Goal: Transaction & Acquisition: Purchase product/service

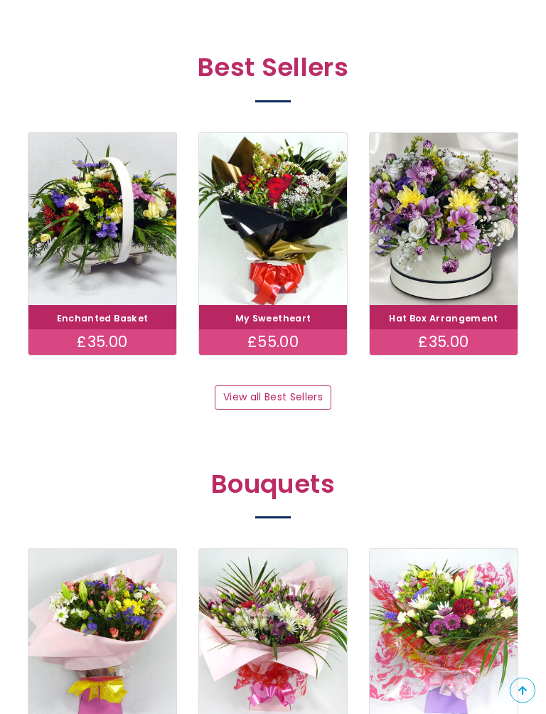
scroll to position [695, 0]
click at [248, 232] on img at bounding box center [273, 219] width 148 height 173
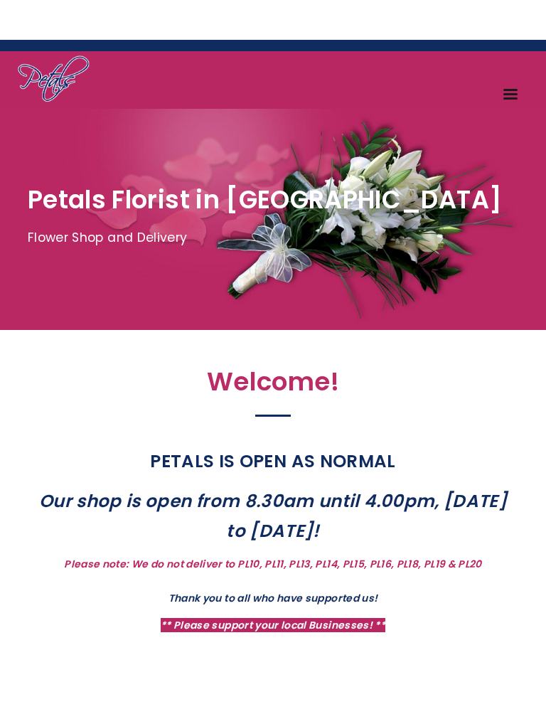
scroll to position [26, 0]
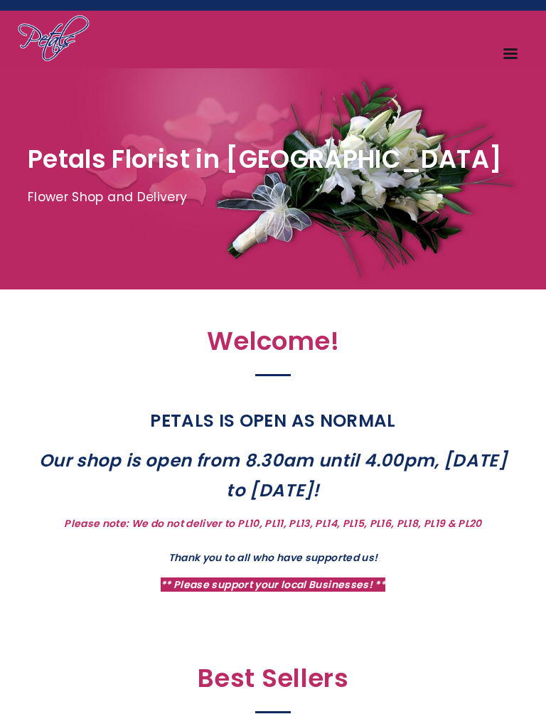
click at [511, 43] on link "Menu" at bounding box center [511, 55] width 35 height 25
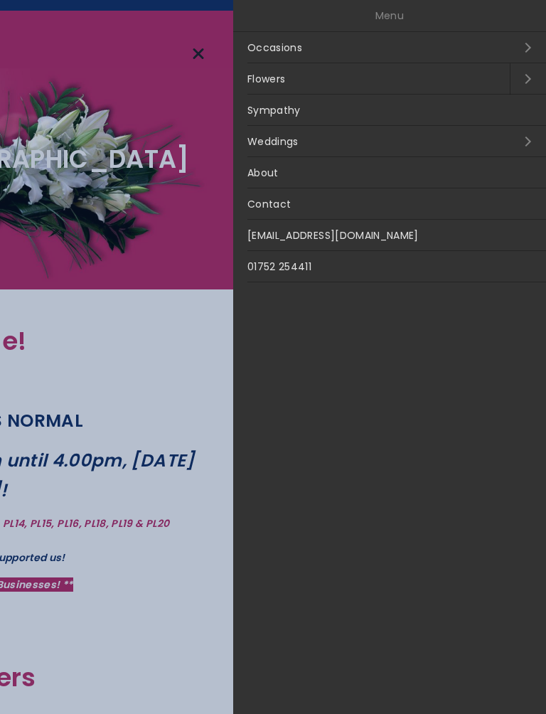
click at [523, 43] on link "Occasions Open submenu" at bounding box center [389, 47] width 313 height 31
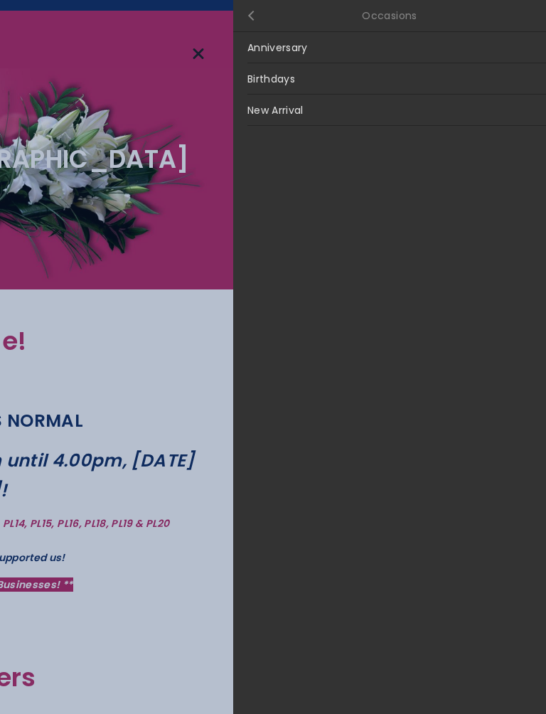
click at [485, 48] on link "Anniversary" at bounding box center [389, 47] width 313 height 31
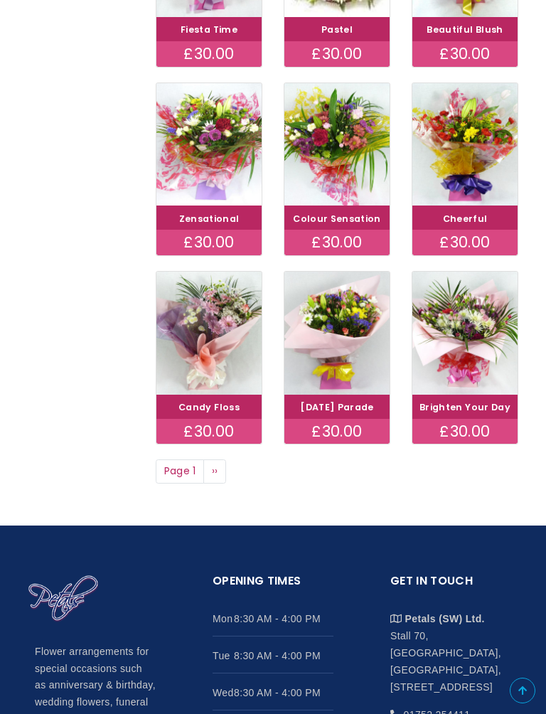
scroll to position [608, 0]
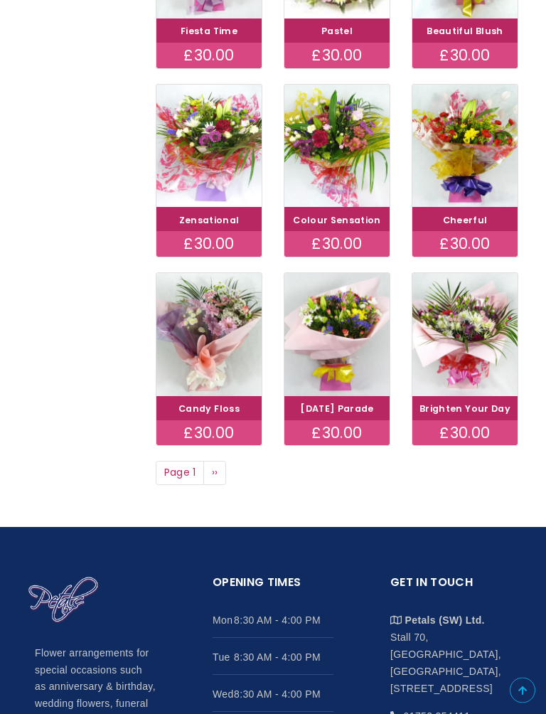
click at [208, 486] on link "Next page ››" at bounding box center [214, 474] width 23 height 24
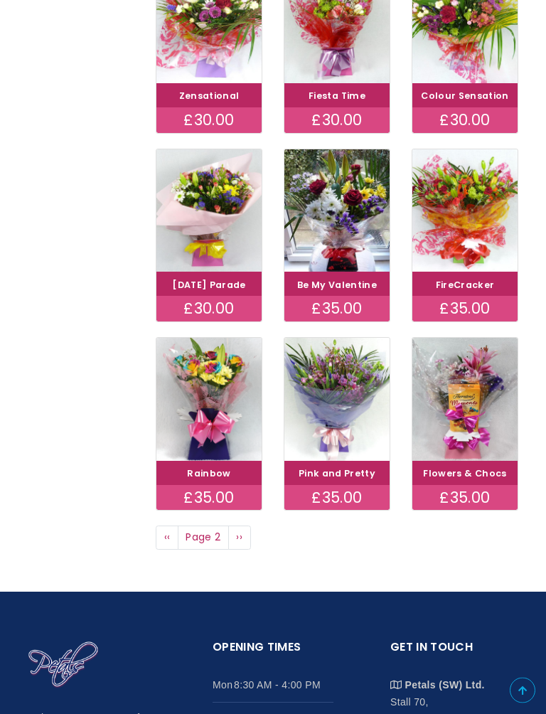
scroll to position [544, 0]
click at [233, 550] on link "Next page ››" at bounding box center [239, 538] width 23 height 24
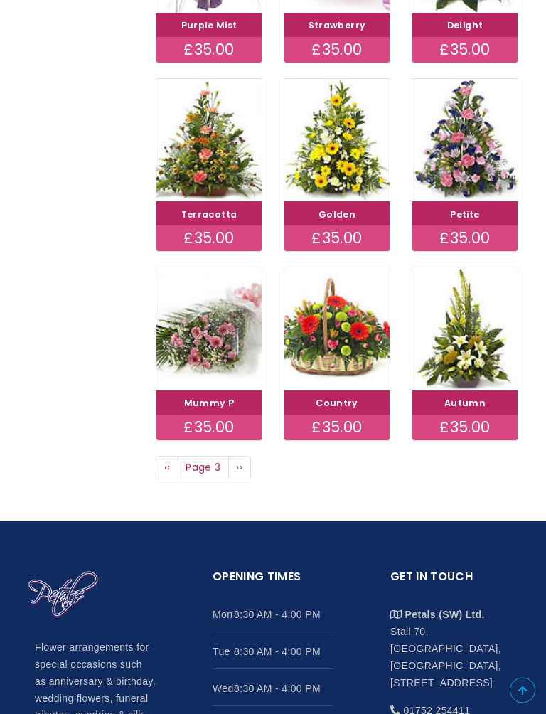
scroll to position [595, 0]
click at [240, 475] on span "››" at bounding box center [239, 467] width 6 height 14
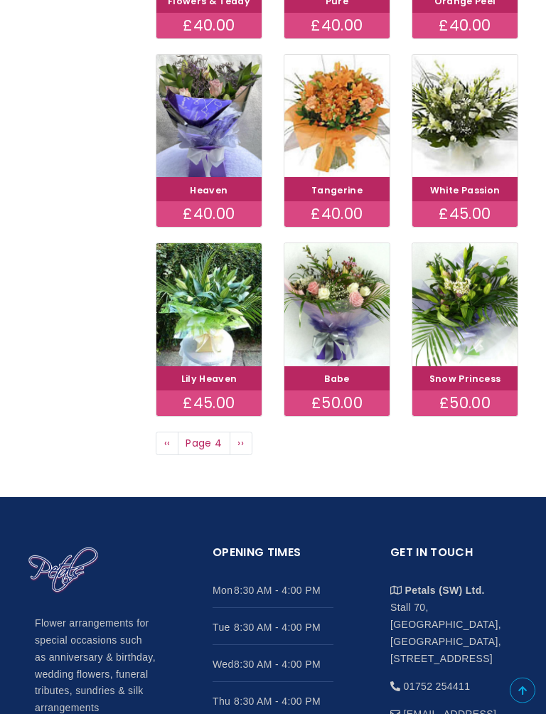
scroll to position [620, 0]
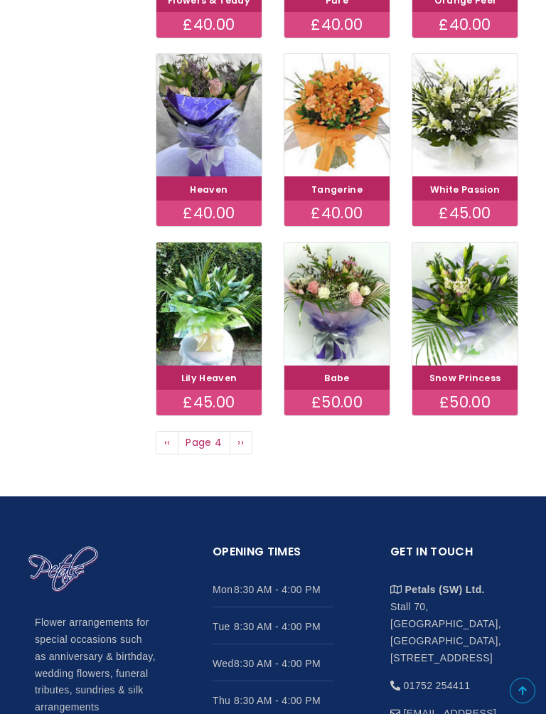
click at [240, 450] on span "››" at bounding box center [241, 442] width 6 height 14
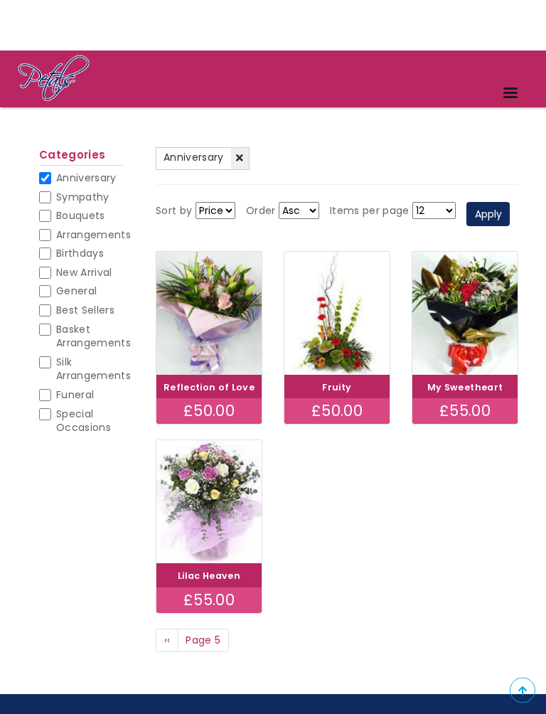
scroll to position [44, 0]
click at [168, 634] on span "‹‹" at bounding box center [167, 640] width 6 height 14
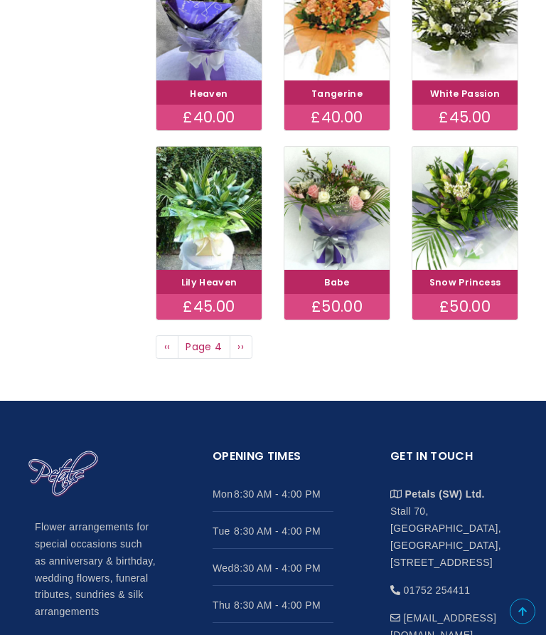
scroll to position [716, 0]
click at [166, 354] on span "‹‹" at bounding box center [167, 346] width 6 height 14
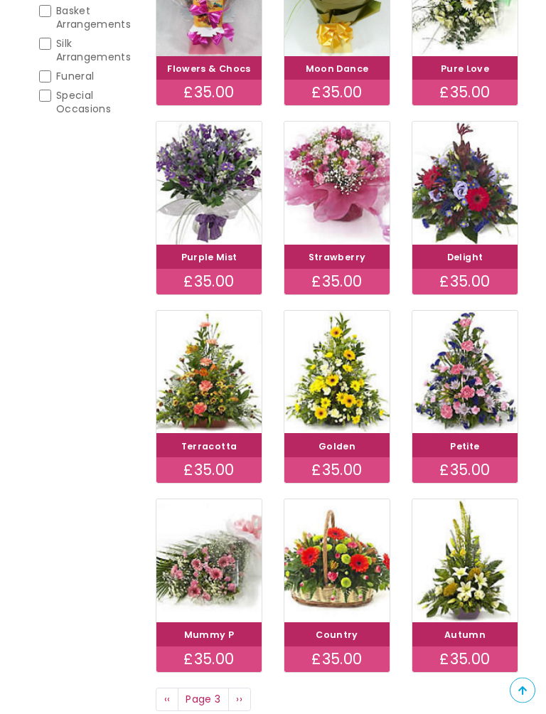
scroll to position [361, 0]
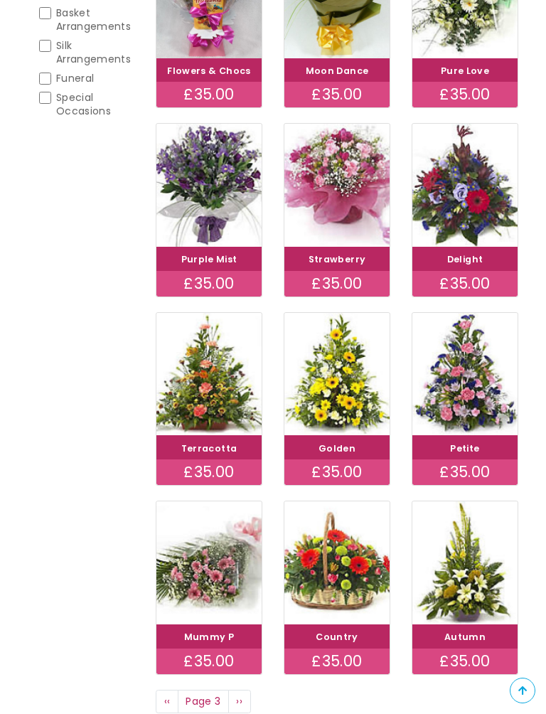
click at [341, 222] on img at bounding box center [337, 185] width 105 height 123
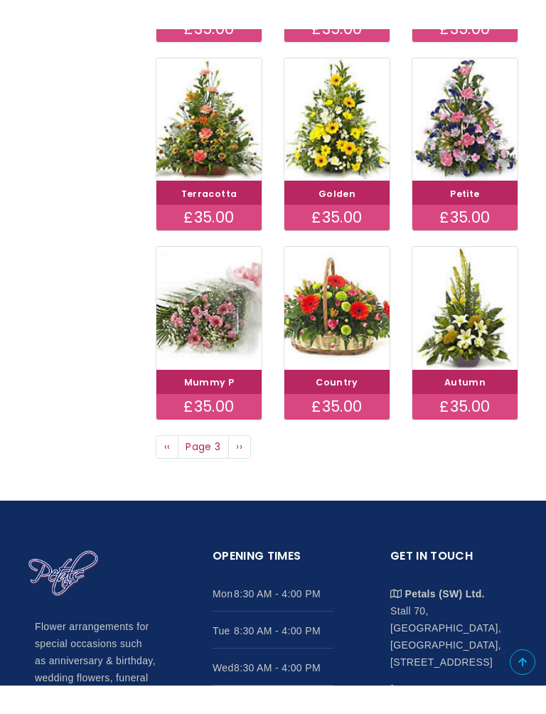
scroll to position [645, 0]
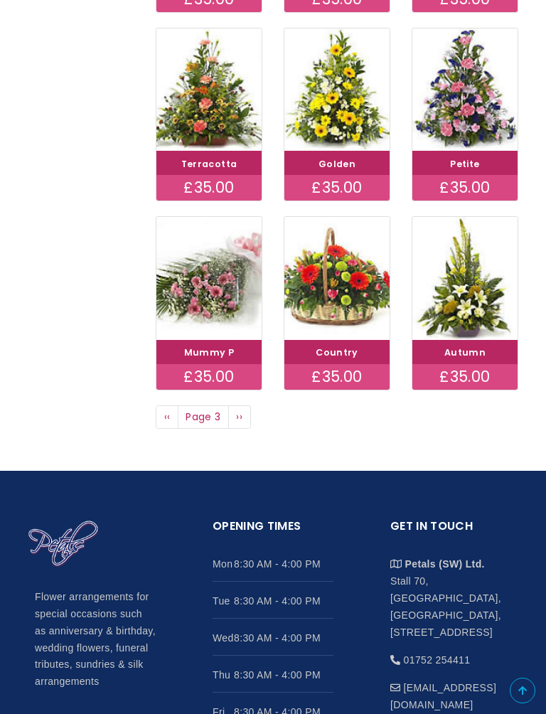
click at [166, 424] on span "‹‹" at bounding box center [167, 417] width 6 height 14
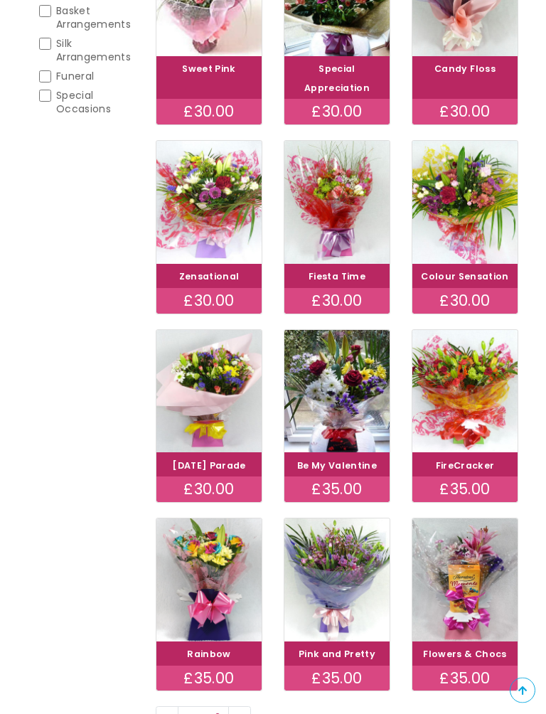
scroll to position [363, 0]
click at [330, 413] on img at bounding box center [337, 391] width 105 height 123
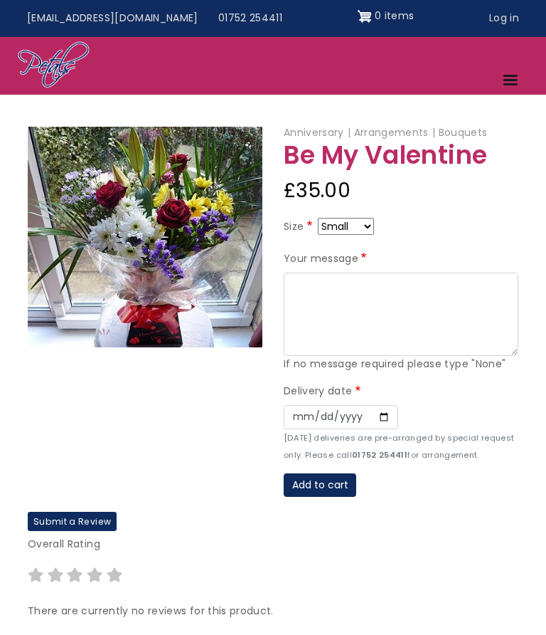
click at [364, 221] on select "Small Medium Large" at bounding box center [346, 226] width 56 height 17
select select "10"
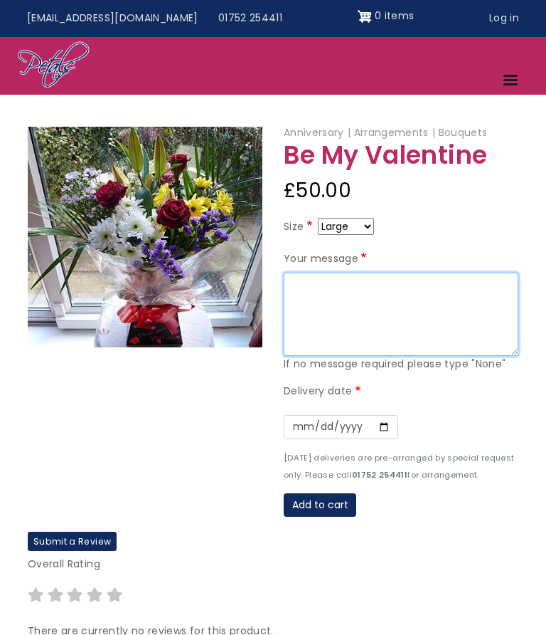
click at [301, 286] on textarea "Your message" at bounding box center [401, 314] width 235 height 84
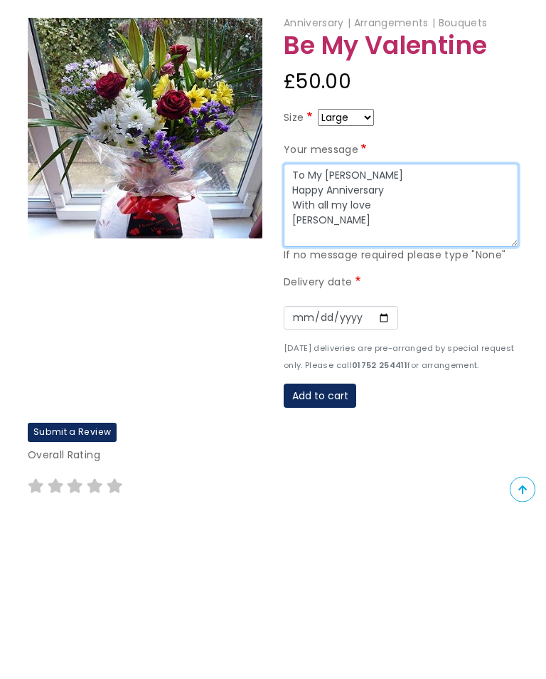
type textarea "To My Darling Janet Happy Anniversary With all my love Richard Xxxx"
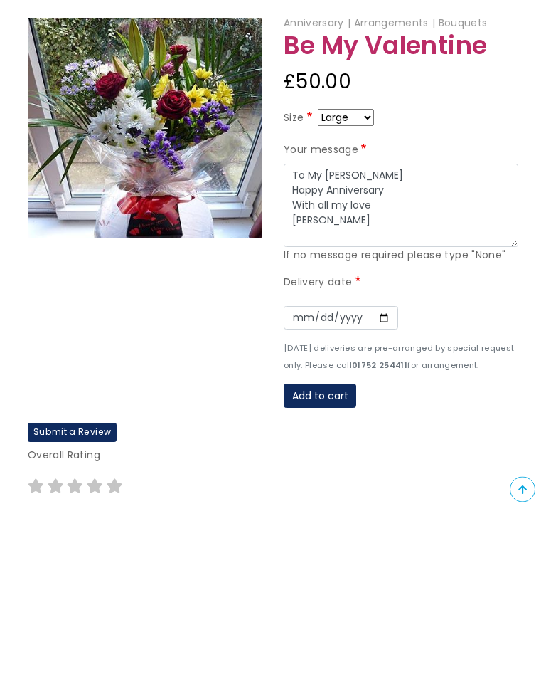
click at [342, 440] on label "Delivery date" at bounding box center [324, 448] width 80 height 17
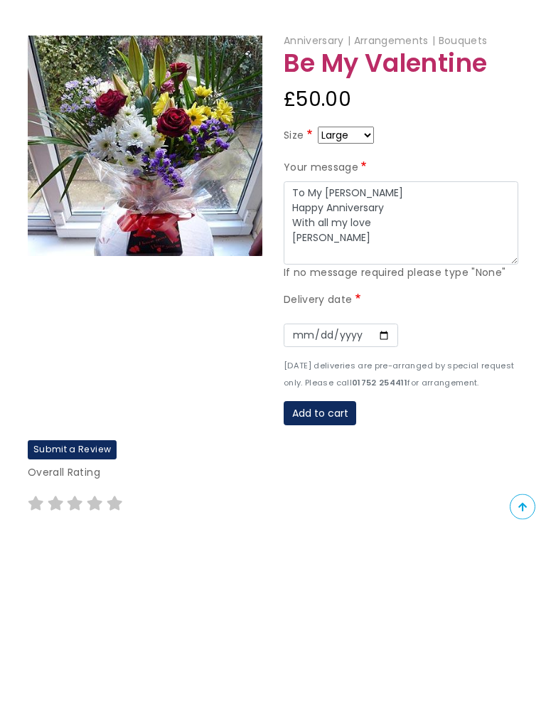
scroll to position [166, 0]
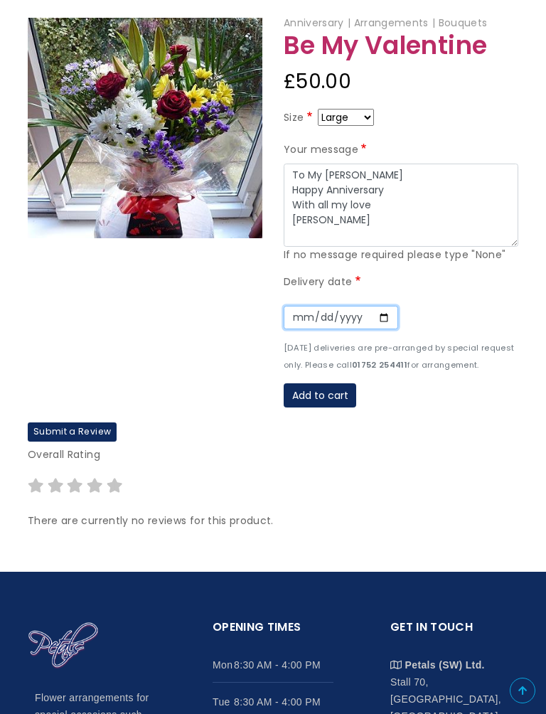
click at [290, 316] on input "Date" at bounding box center [341, 318] width 115 height 24
type input "2025-09-08"
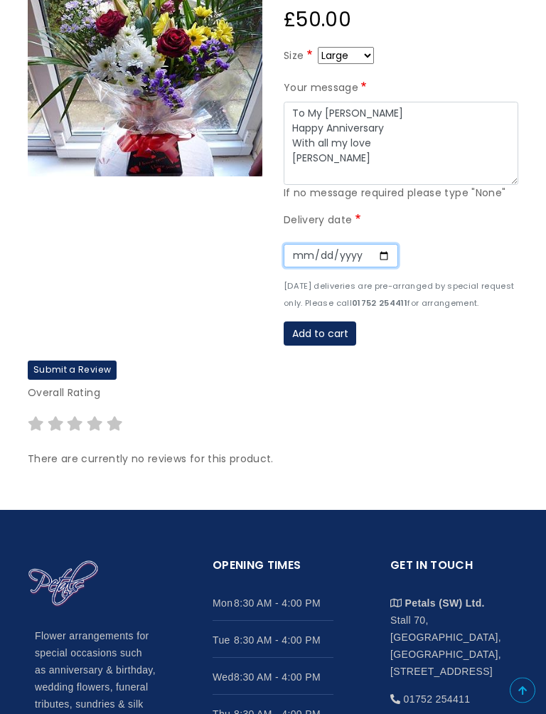
scroll to position [229, 0]
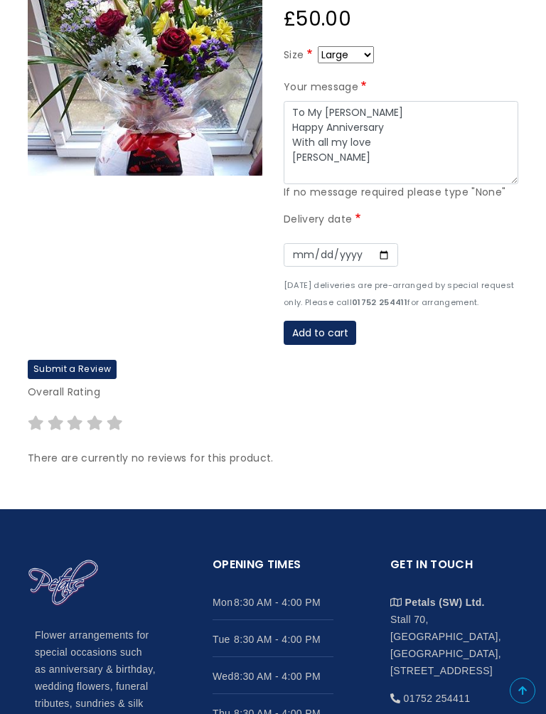
click at [330, 334] on button "Add to cart" at bounding box center [320, 333] width 73 height 24
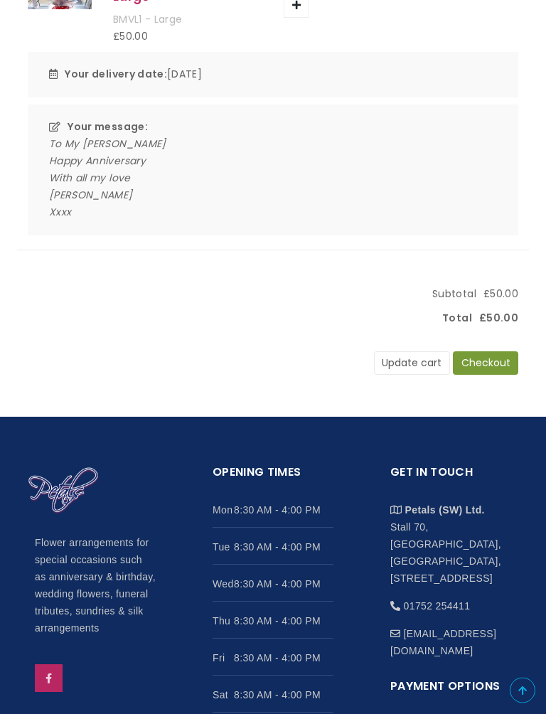
scroll to position [304, 0]
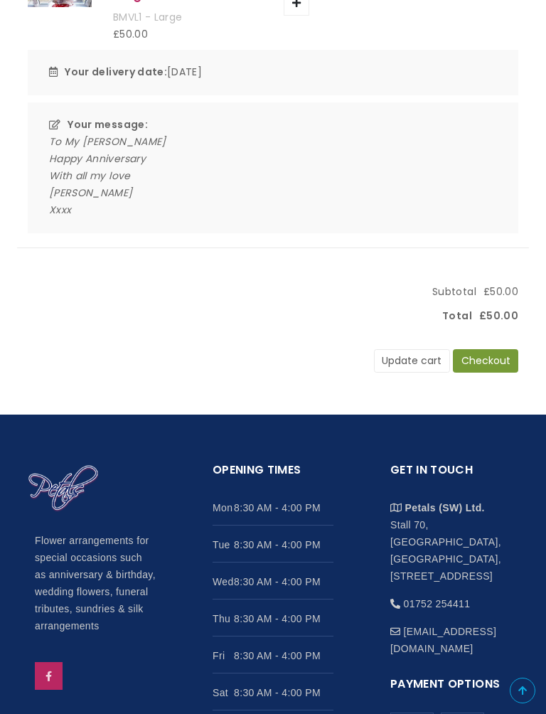
click at [487, 366] on button "Checkout" at bounding box center [485, 361] width 65 height 24
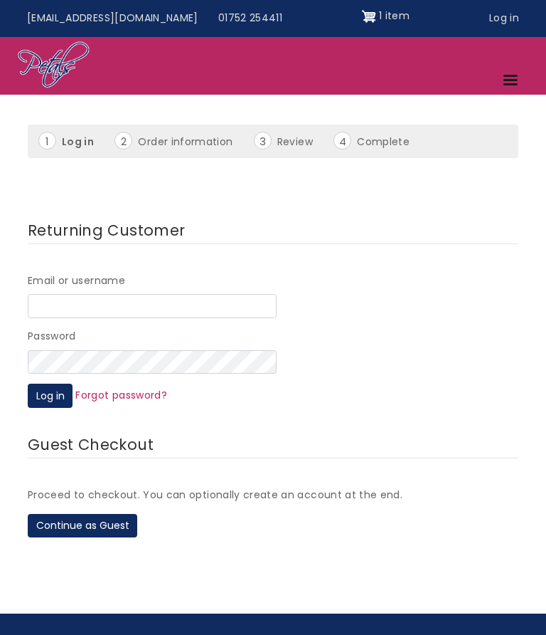
click at [53, 301] on input "Email or username" at bounding box center [152, 306] width 249 height 24
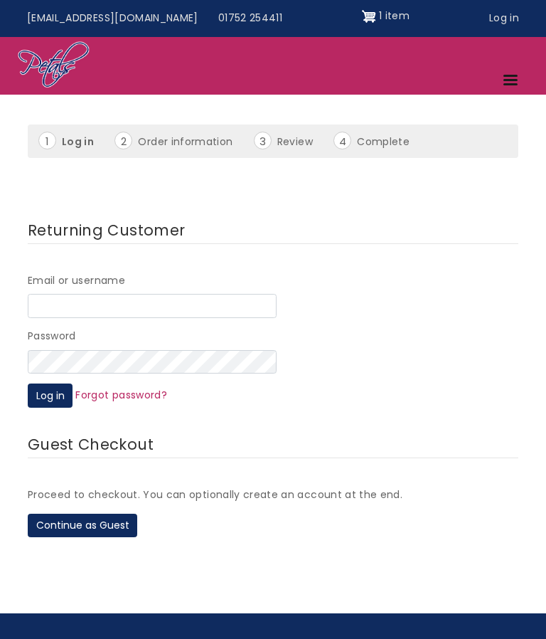
type input "richardahawkins@outlook.com"
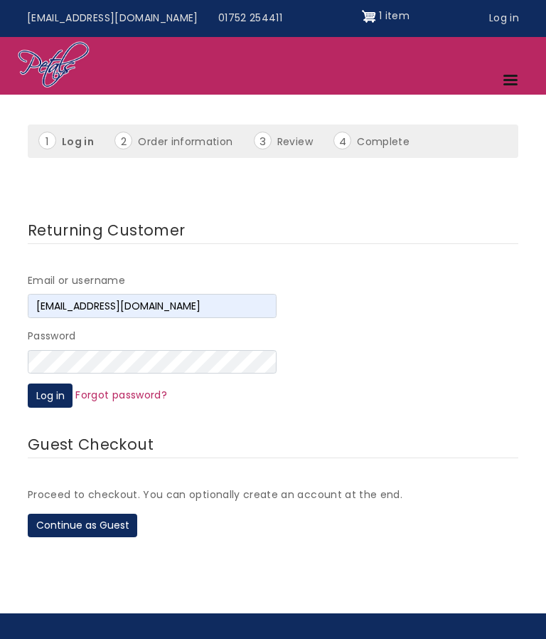
click at [48, 390] on button "Log in" at bounding box center [50, 395] width 45 height 24
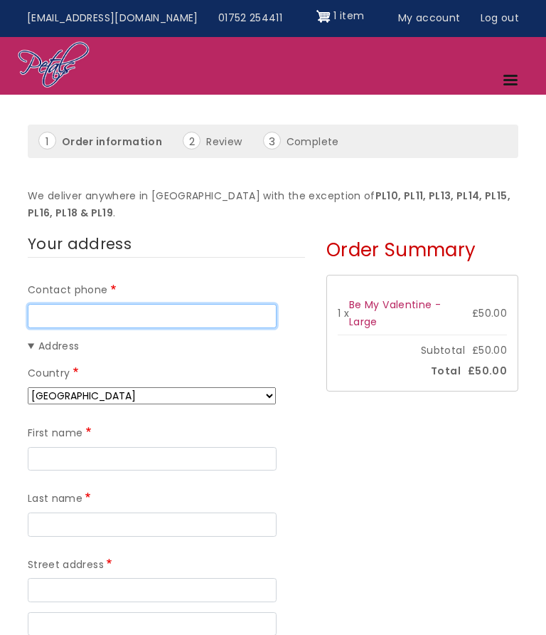
click at [58, 316] on input "Contact phone" at bounding box center [152, 316] width 249 height 24
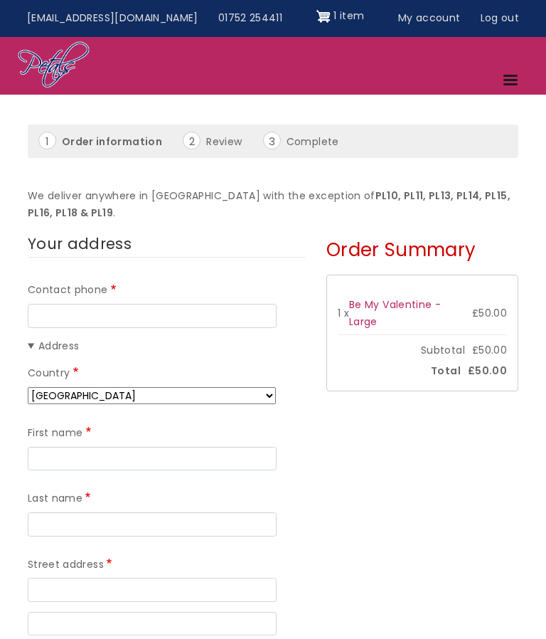
type input "07745387085"
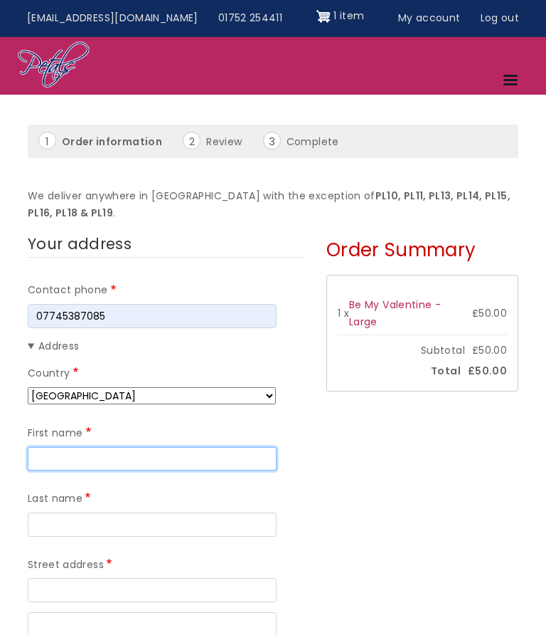
type input "[PERSON_NAME]"
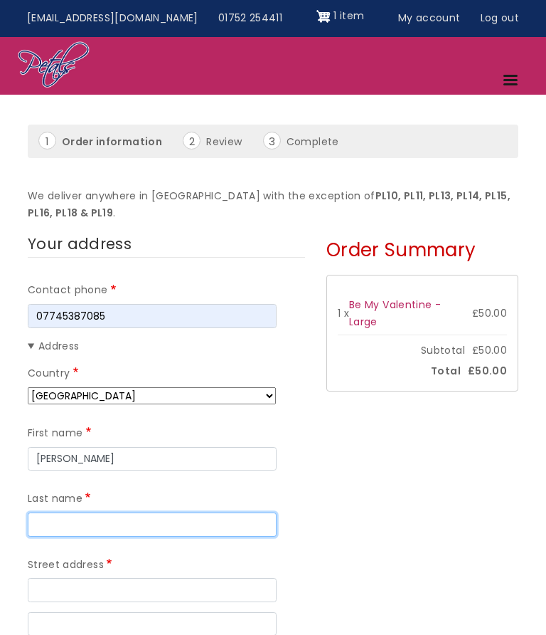
type input "[PERSON_NAME]"
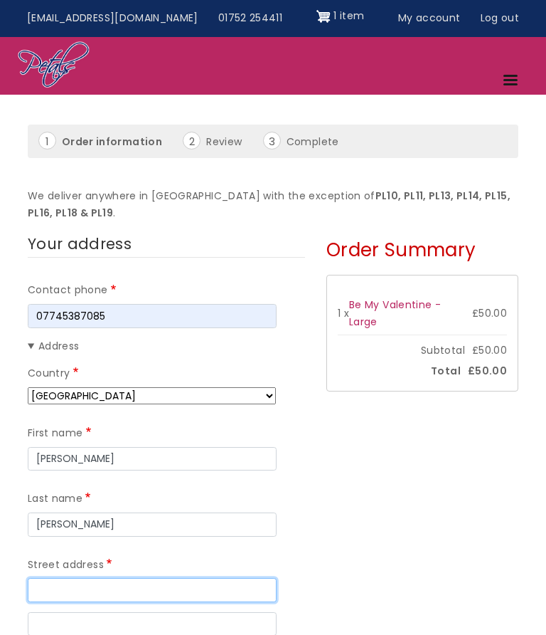
type input "[STREET_ADDRESS][PERSON_NAME]"
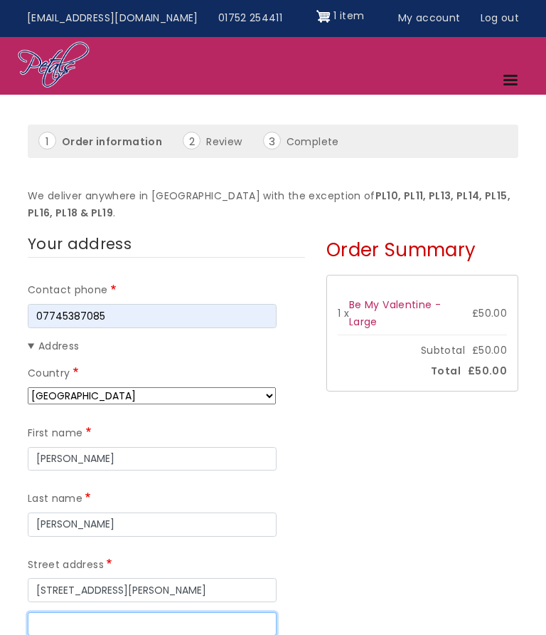
type input "[GEOGRAPHIC_DATA]"
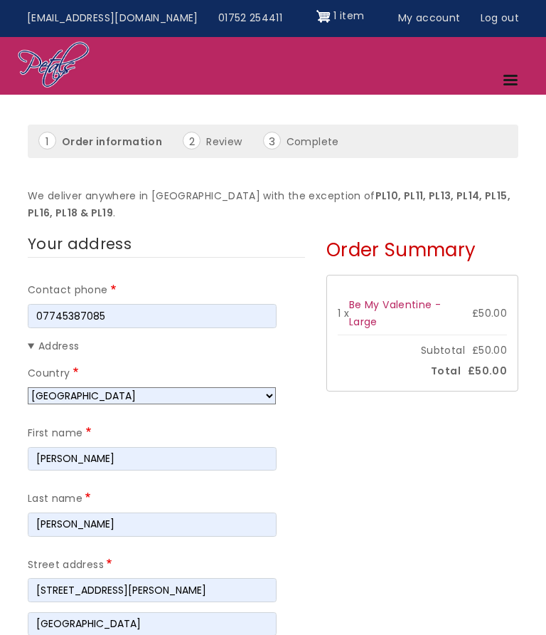
type input "[GEOGRAPHIC_DATA]"
type input "PL2 2RT"
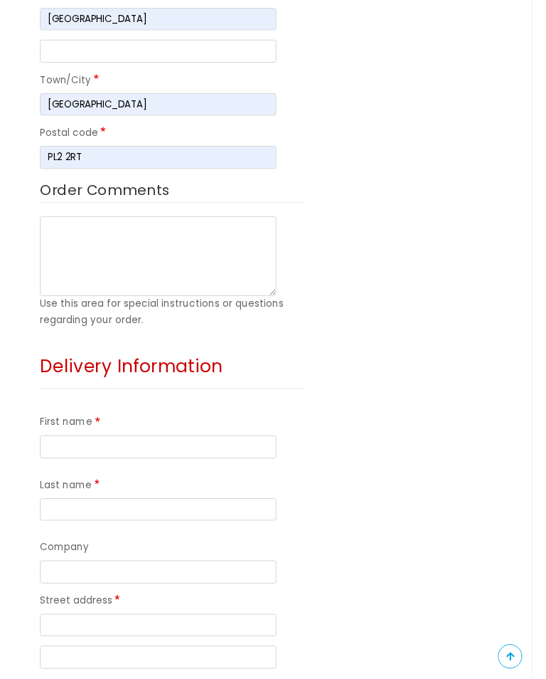
scroll to position [661, 0]
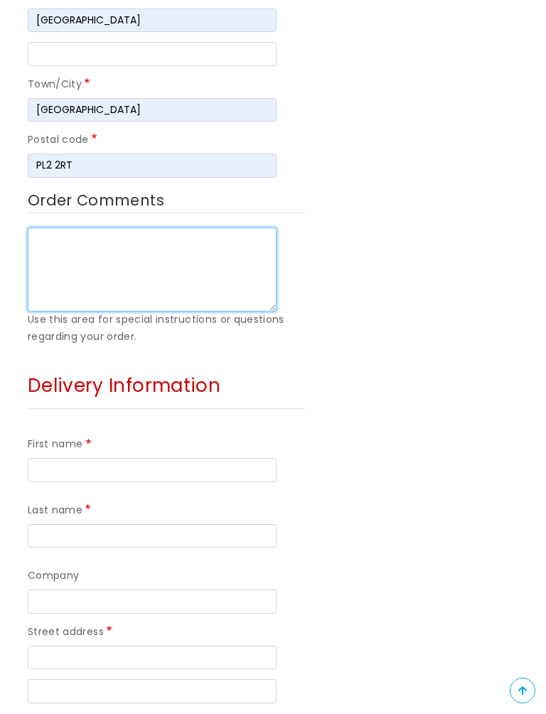
click at [54, 235] on textarea "Order Comments" at bounding box center [152, 270] width 249 height 84
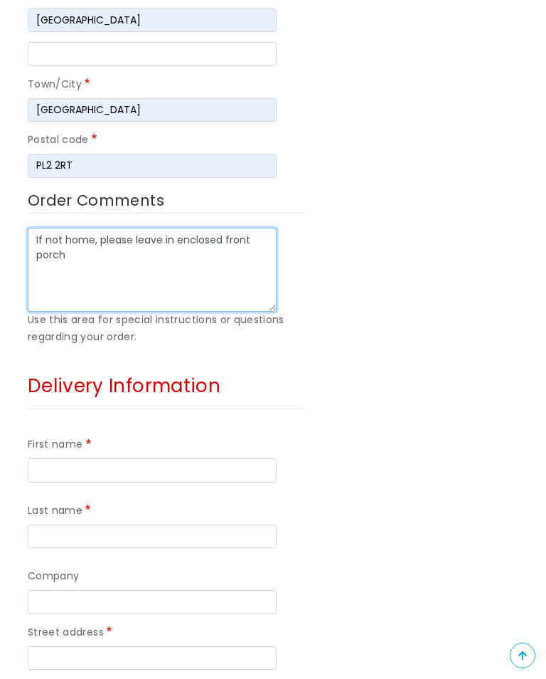
click at [174, 230] on textarea "If not home, please leave in enclosed front porch" at bounding box center [152, 270] width 249 height 84
click at [127, 277] on textarea "If not home, please leave in enclosed front porch" at bounding box center [152, 270] width 249 height 84
click at [187, 285] on textarea "If not home, please leave in enclosed front porch" at bounding box center [152, 270] width 249 height 84
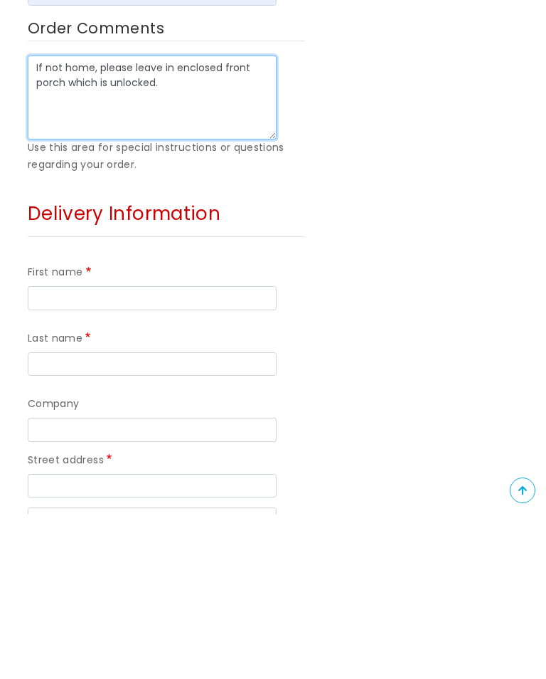
scroll to position [680, 0]
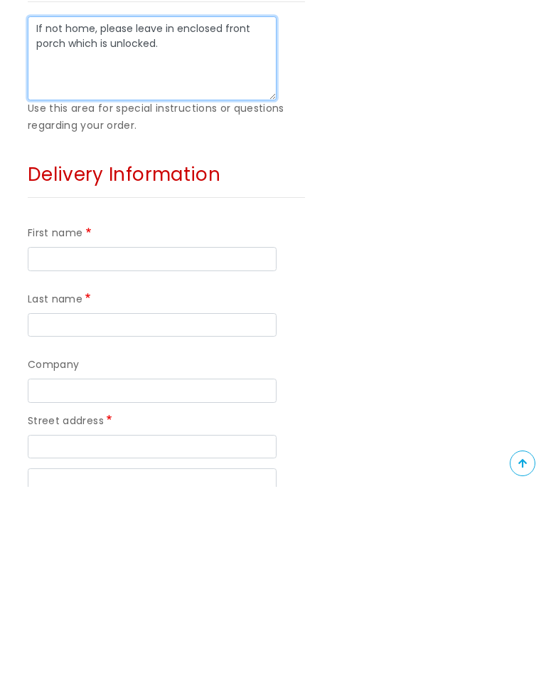
type textarea "If not home, please leave in enclosed front porch which is unlocked."
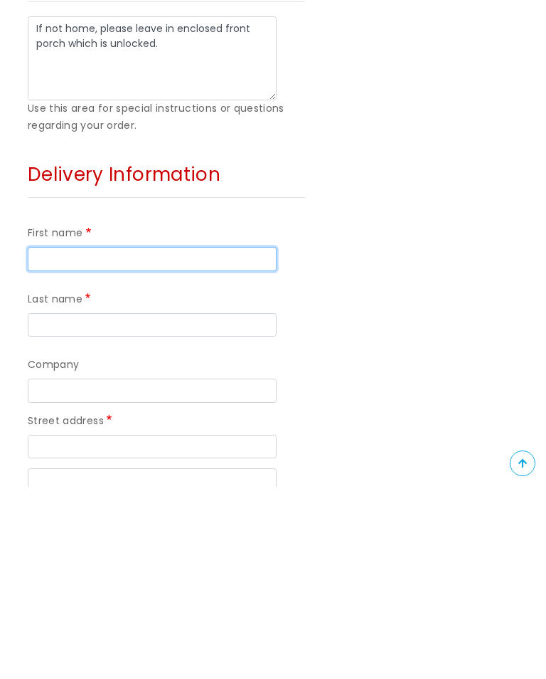
click at [45, 439] on input "First name" at bounding box center [152, 451] width 249 height 24
type input "[PERSON_NAME]"
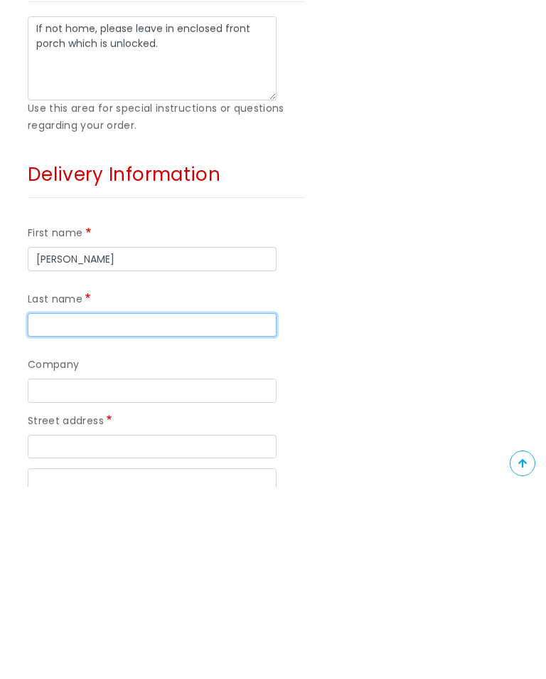
type input "[PERSON_NAME]"
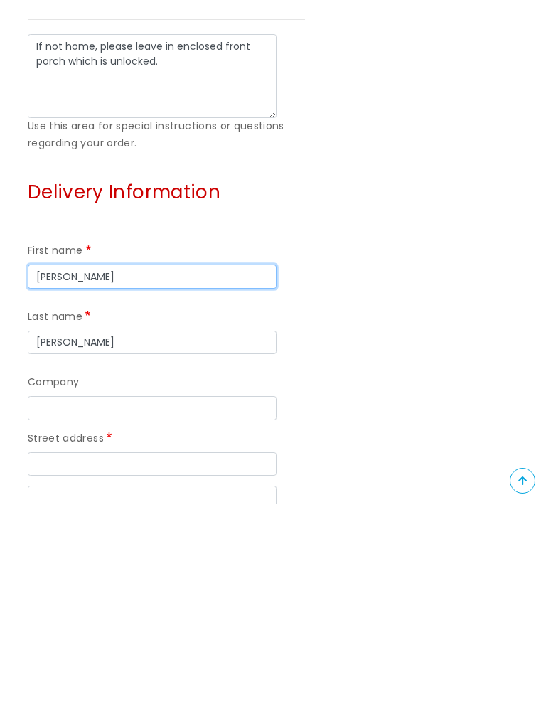
scroll to position [873, 0]
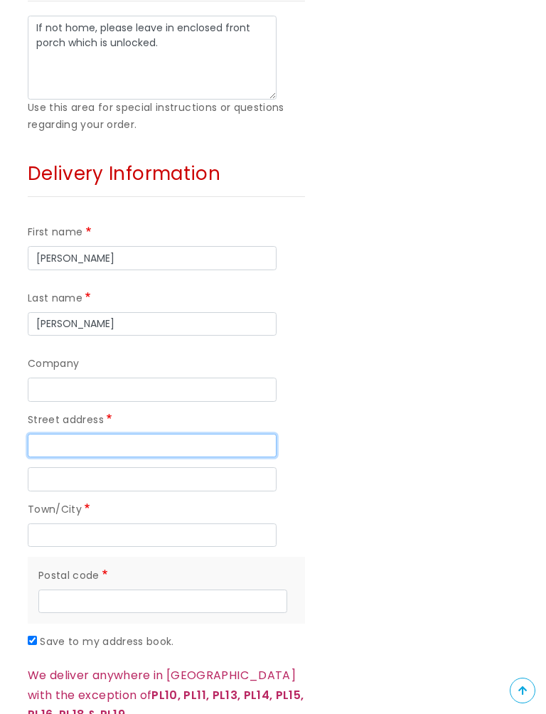
type input "[STREET_ADDRESS][PERSON_NAME]"
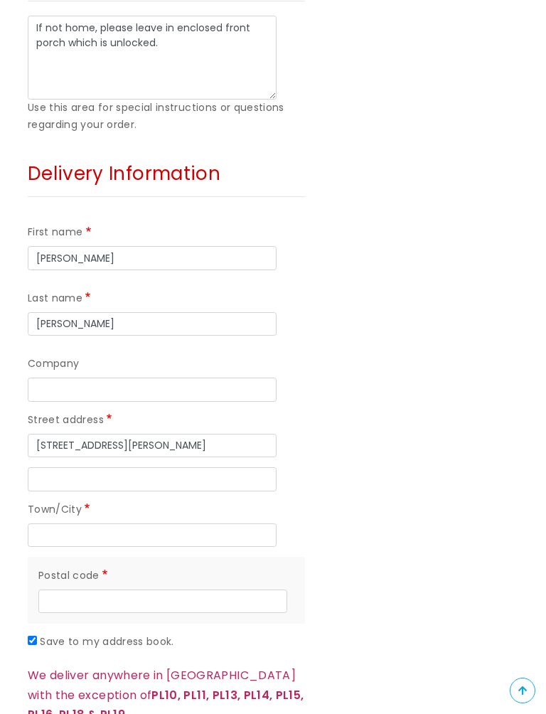
type input "[GEOGRAPHIC_DATA]"
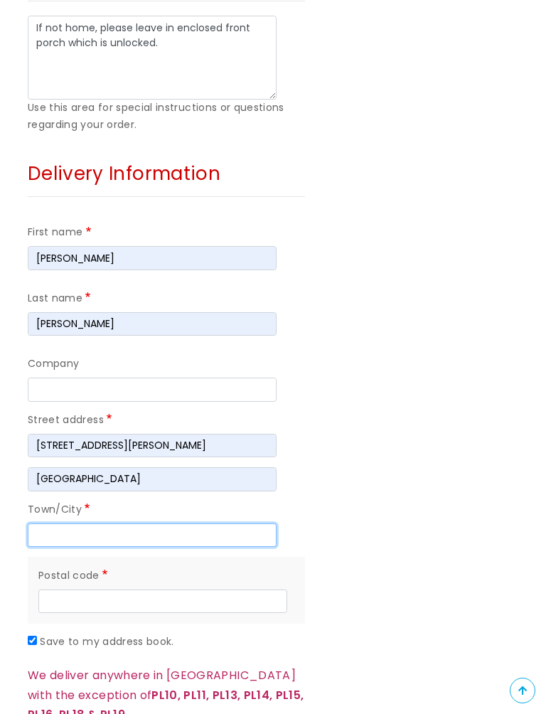
type input "[GEOGRAPHIC_DATA]"
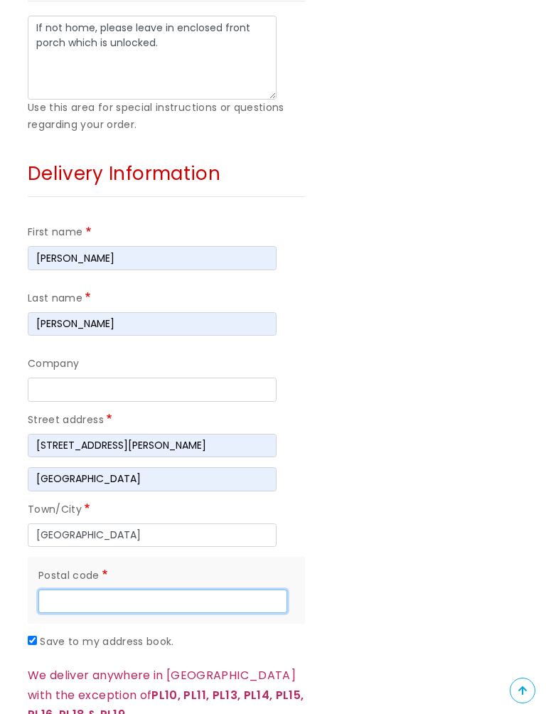
type input "PL2 2RT"
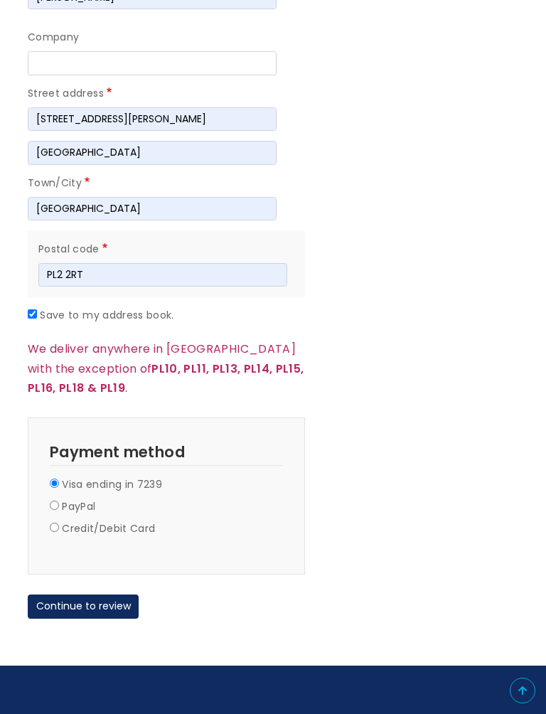
scroll to position [1211, 0]
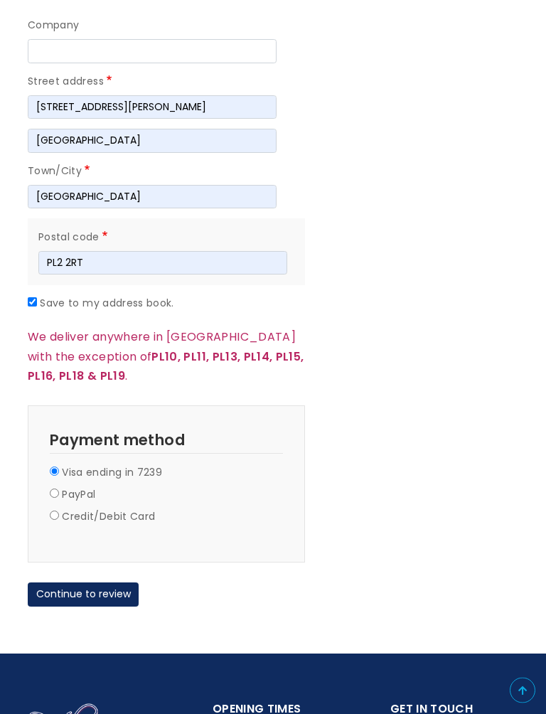
click at [81, 583] on button "Continue to review" at bounding box center [83, 595] width 111 height 24
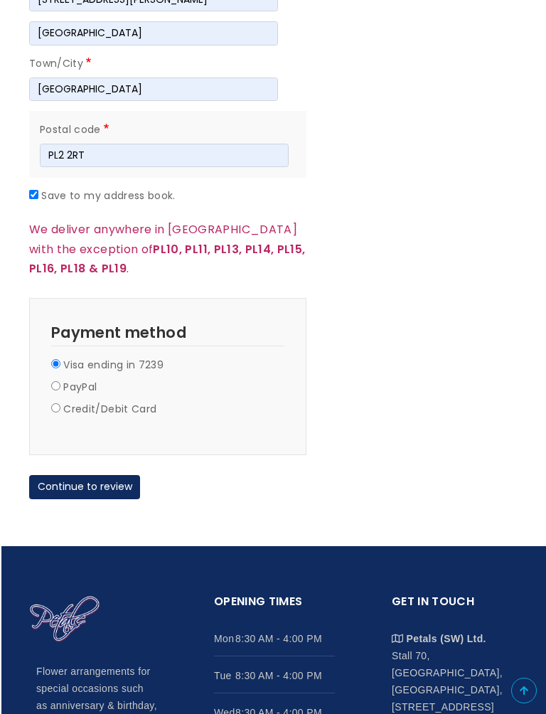
scroll to position [1320, 0]
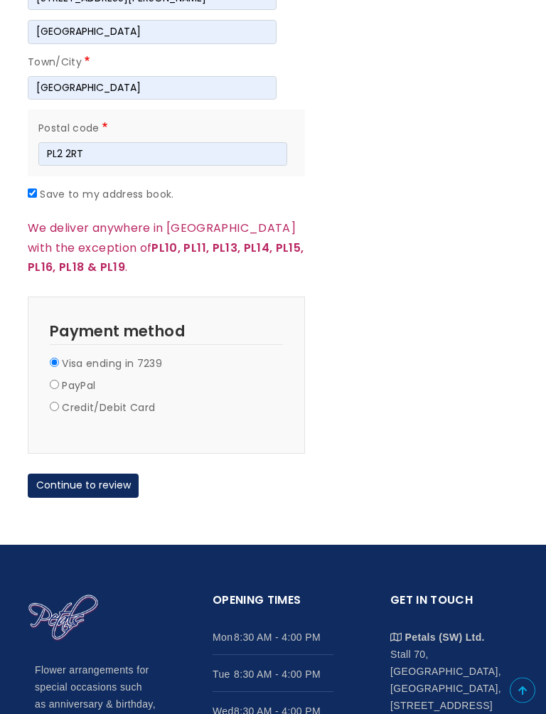
click at [84, 475] on button "Continue to review" at bounding box center [83, 487] width 111 height 24
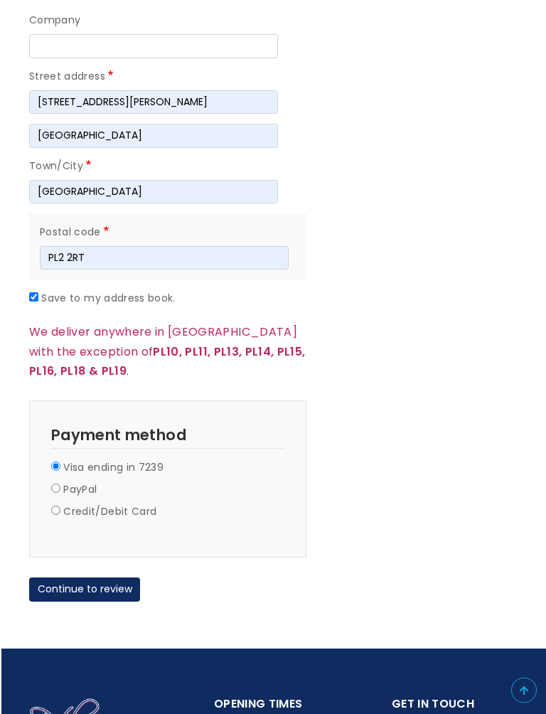
scroll to position [1216, 0]
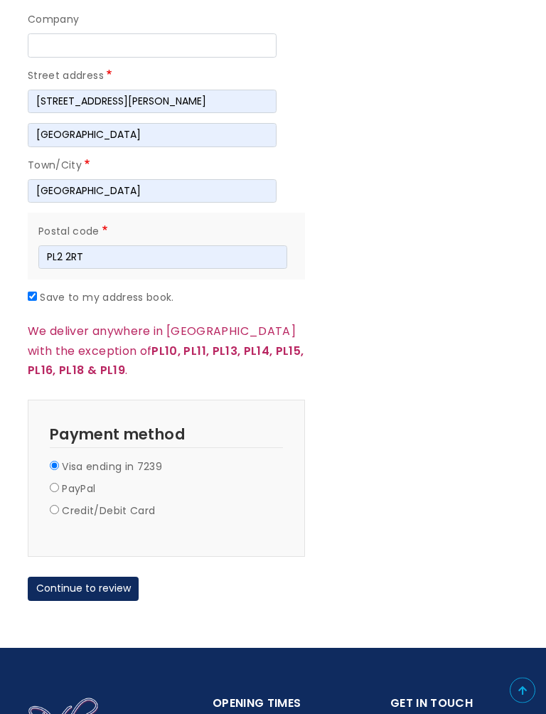
click at [69, 578] on button "Continue to review" at bounding box center [83, 590] width 111 height 24
click at [81, 578] on button "Continue to review" at bounding box center [83, 590] width 111 height 24
click at [85, 578] on button "Continue to review" at bounding box center [83, 590] width 111 height 24
click at [86, 578] on button "Continue to review" at bounding box center [83, 590] width 111 height 24
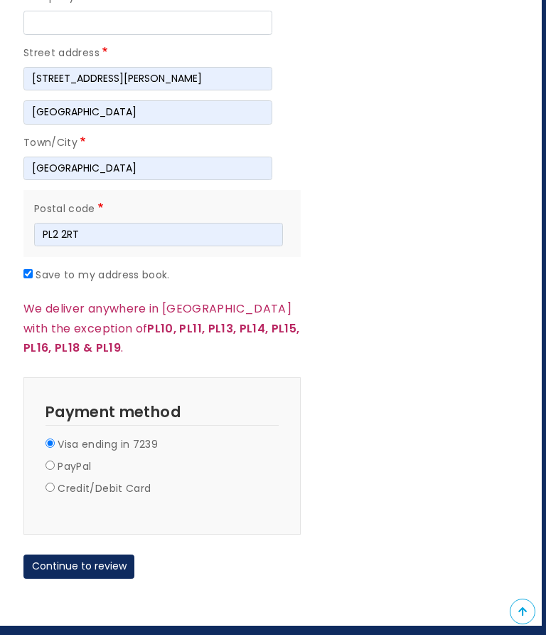
scroll to position [1235, 4]
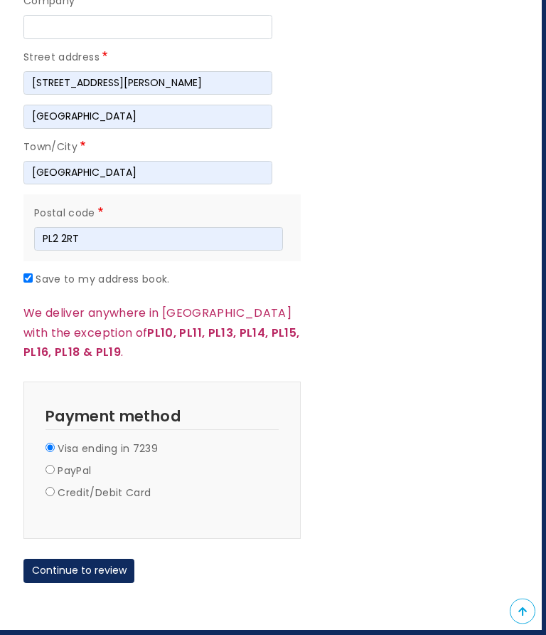
click at [71, 559] on button "Continue to review" at bounding box center [78, 571] width 111 height 24
click at [68, 559] on button "Continue to review" at bounding box center [78, 571] width 111 height 24
click at [82, 559] on button "Continue to review" at bounding box center [78, 571] width 111 height 24
click at [81, 559] on button "Continue to review" at bounding box center [78, 571] width 111 height 24
click at [80, 559] on button "Continue to review" at bounding box center [78, 571] width 111 height 24
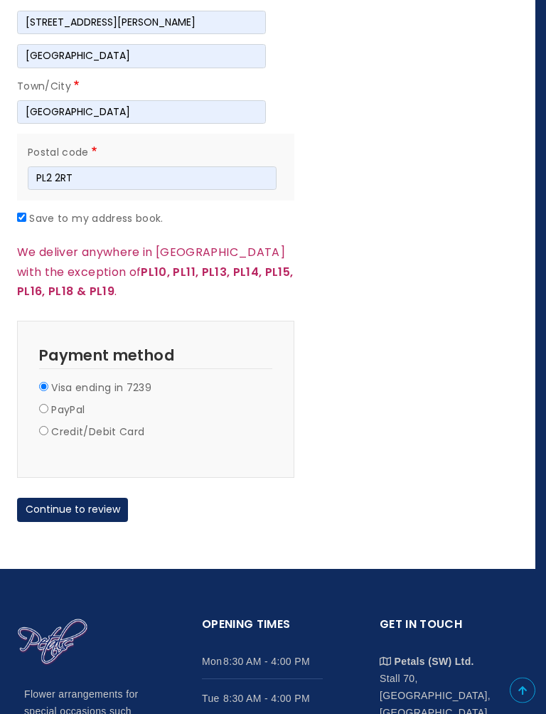
scroll to position [1296, 11]
click at [44, 426] on input "Credit/Debit Card" at bounding box center [43, 430] width 9 height 9
radio input "true"
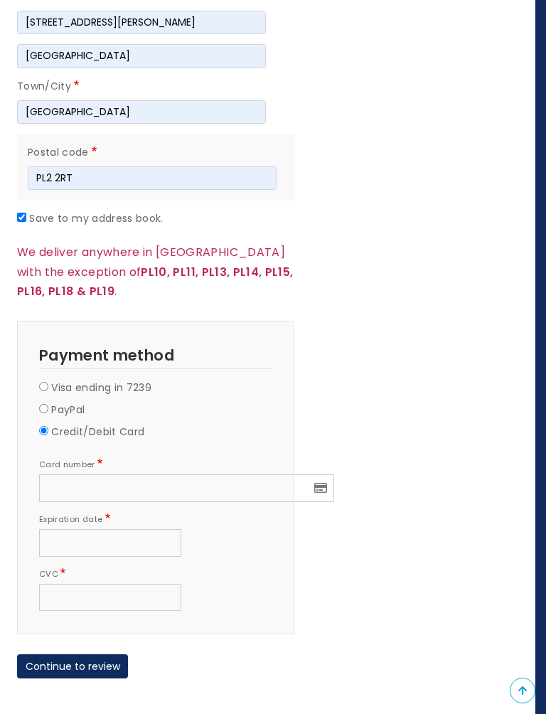
click at [41, 382] on input "Visa ending in 7239" at bounding box center [43, 386] width 9 height 9
radio input "true"
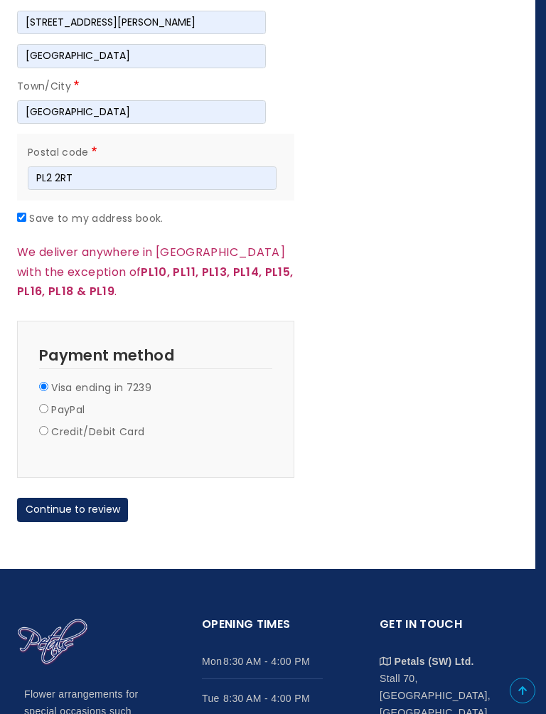
click at [71, 498] on button "Continue to review" at bounding box center [72, 510] width 111 height 24
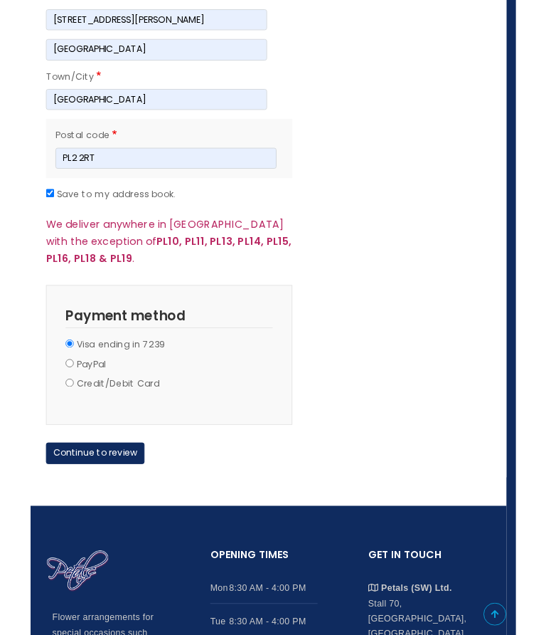
scroll to position [1336, 11]
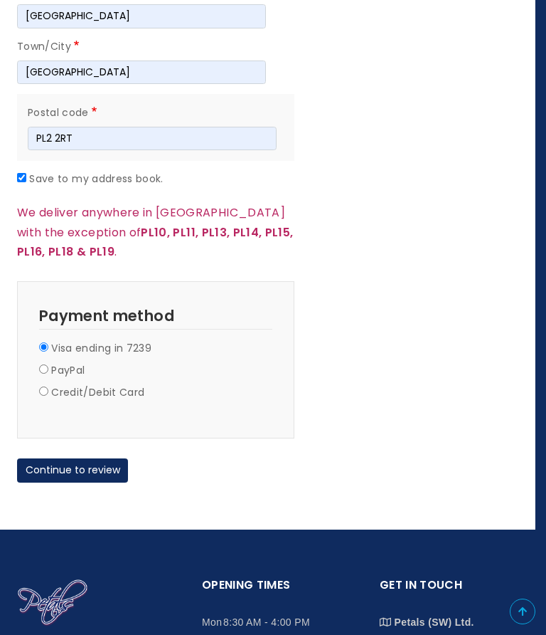
click at [78, 458] on button "Continue to review" at bounding box center [72, 470] width 111 height 24
click at [79, 458] on button "Continue to review" at bounding box center [72, 470] width 111 height 24
click at [30, 171] on label "Save to my address book." at bounding box center [96, 179] width 134 height 17
click at [26, 173] on input "Save to my address book." at bounding box center [21, 177] width 9 height 9
checkbox input "false"
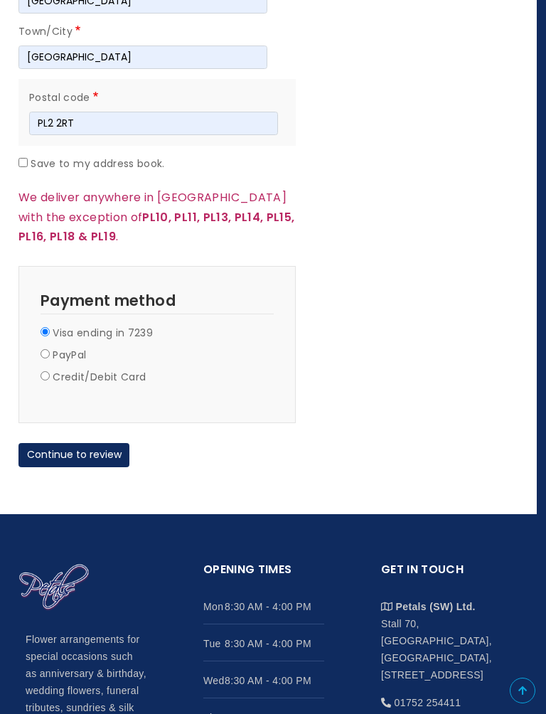
scroll to position [1355, 9]
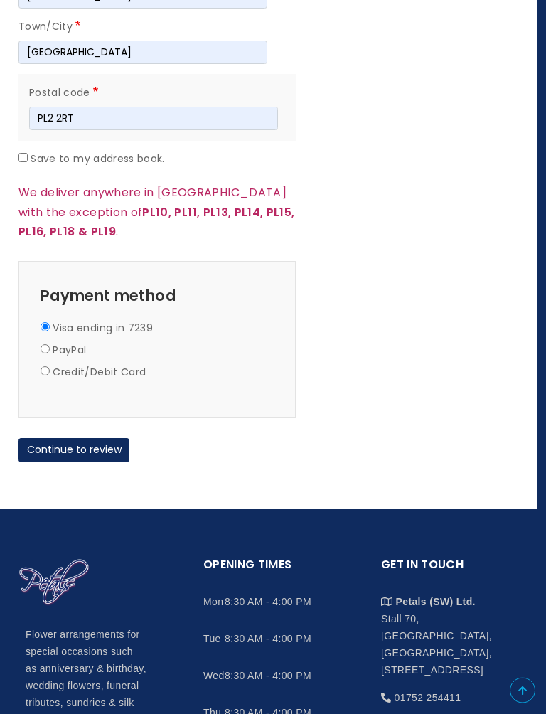
click at [68, 439] on button "Continue to review" at bounding box center [73, 451] width 111 height 24
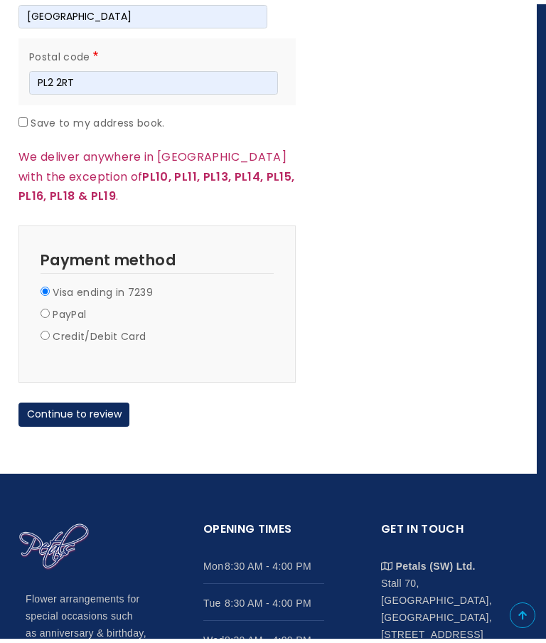
scroll to position [1389, 0]
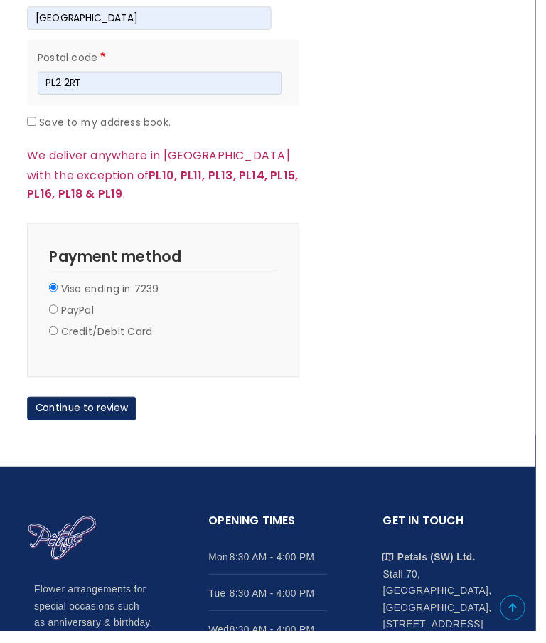
click at [78, 405] on button "Continue to review" at bounding box center [83, 417] width 111 height 24
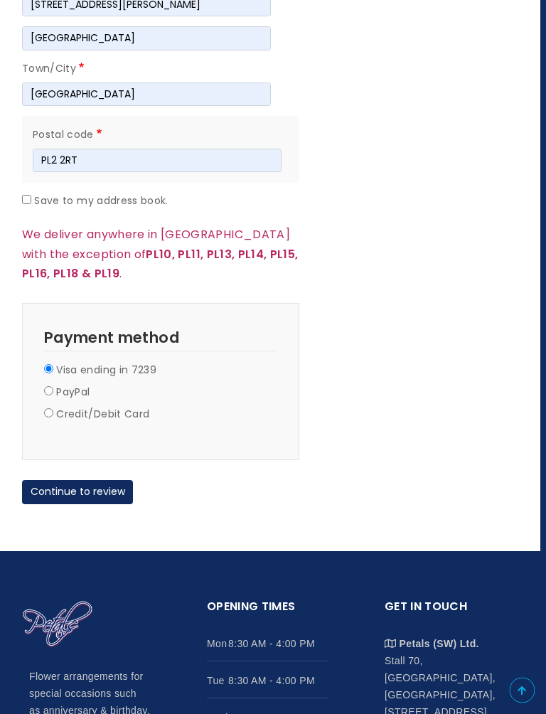
scroll to position [1318, 5]
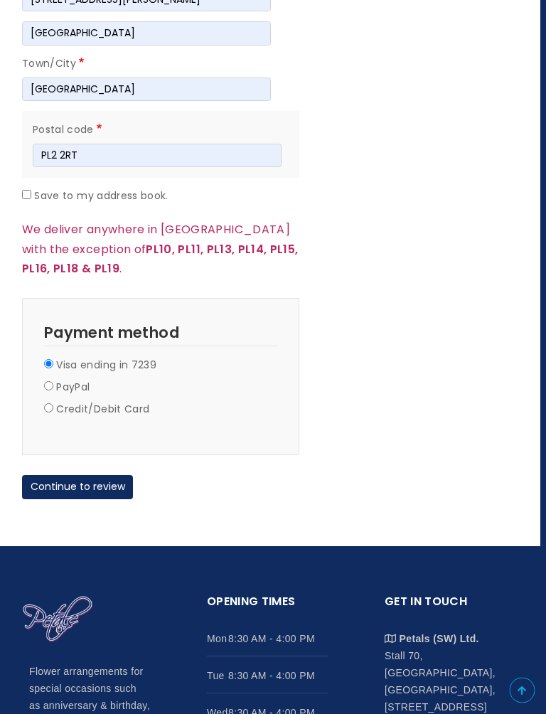
click at [71, 476] on button "Continue to review" at bounding box center [78, 488] width 111 height 24
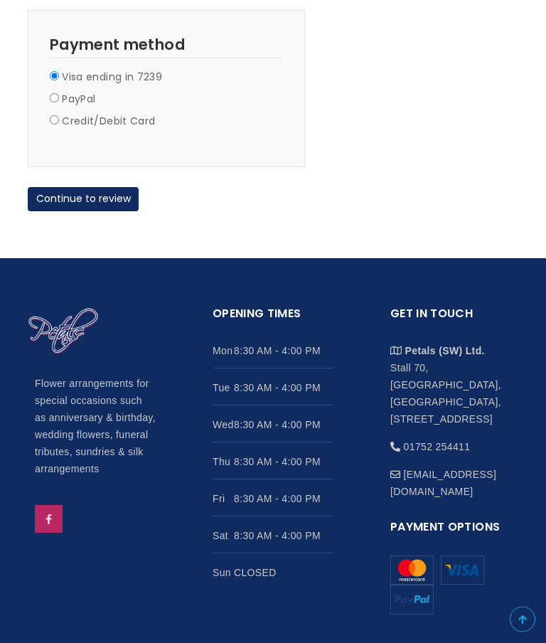
scroll to position [1601, 0]
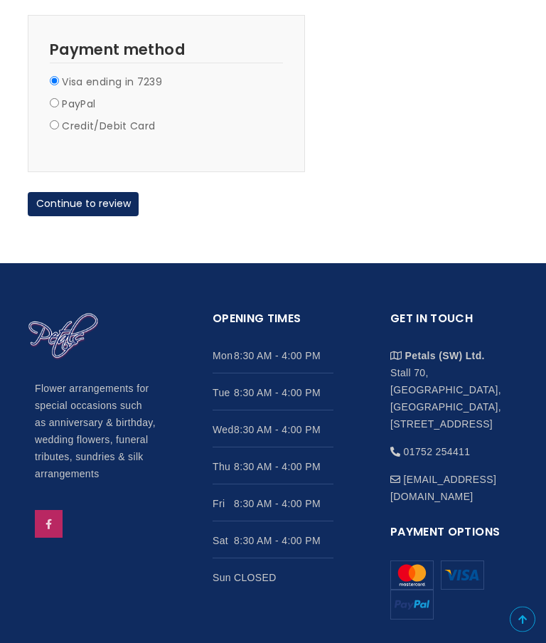
click at [79, 193] on button "Continue to review" at bounding box center [83, 205] width 111 height 24
click at [75, 193] on button "Continue to review" at bounding box center [83, 205] width 111 height 24
click at [77, 193] on button "Continue to review" at bounding box center [83, 205] width 111 height 24
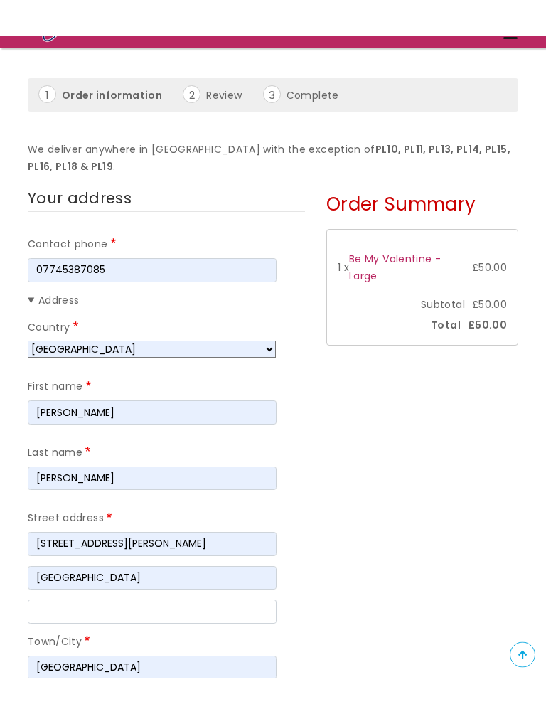
scroll to position [0, 0]
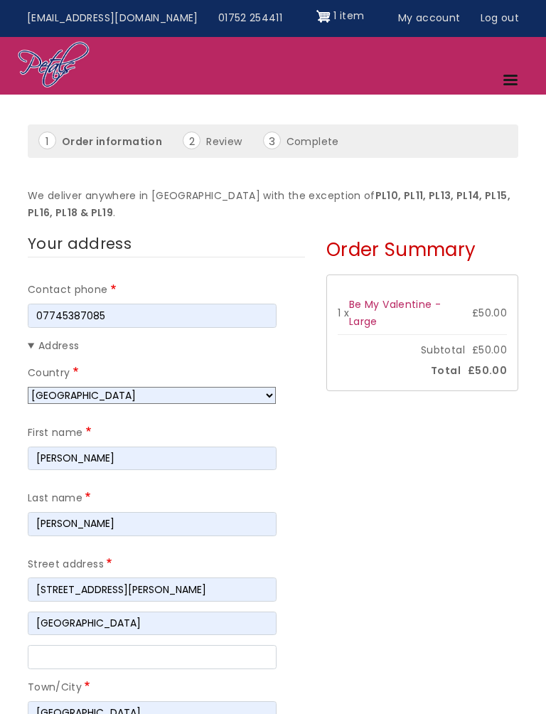
click at [44, 143] on li "Order information" at bounding box center [109, 141] width 142 height 19
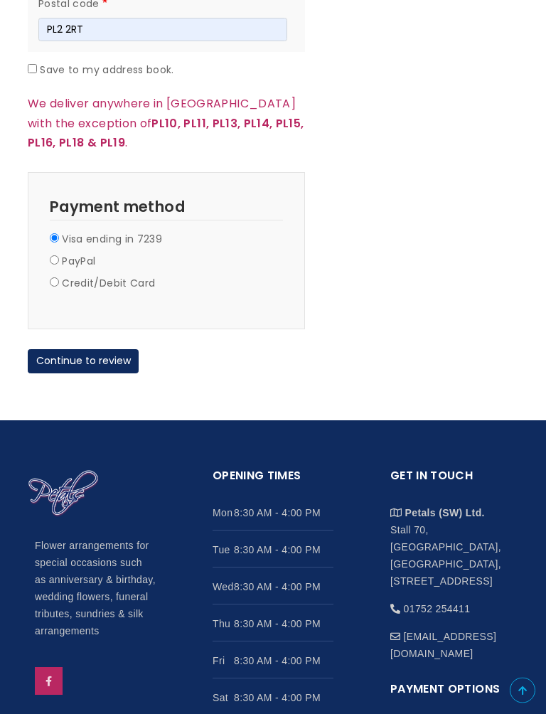
scroll to position [1445, 0]
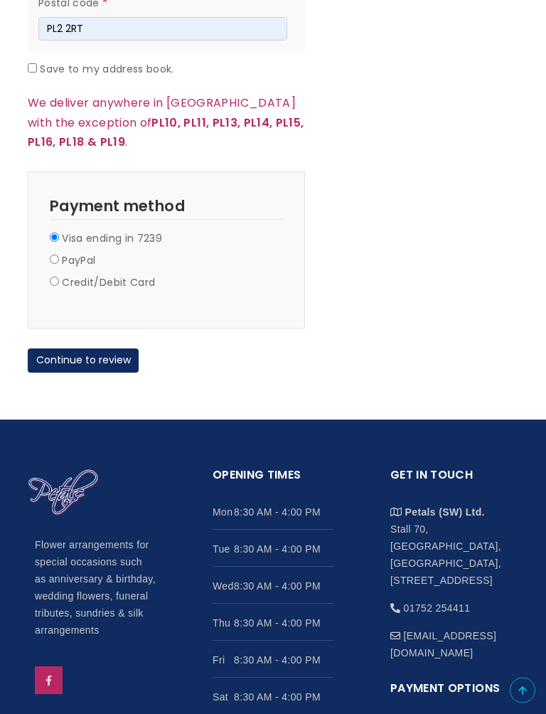
click at [87, 349] on button "Continue to review" at bounding box center [83, 361] width 111 height 24
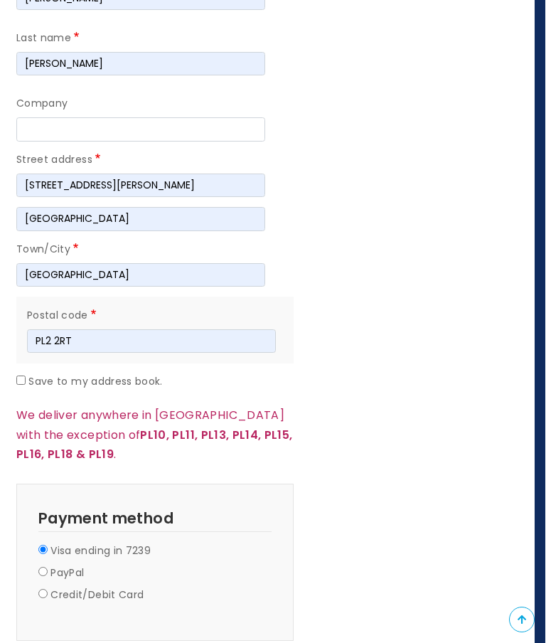
scroll to position [1125, 11]
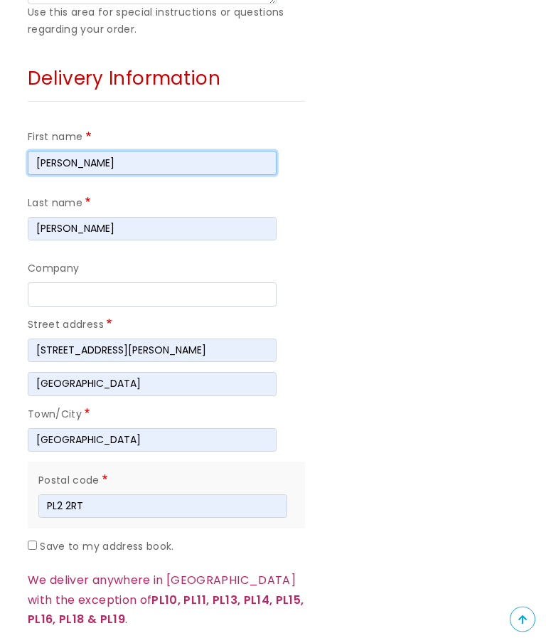
click at [80, 157] on input "[PERSON_NAME]" at bounding box center [152, 164] width 249 height 24
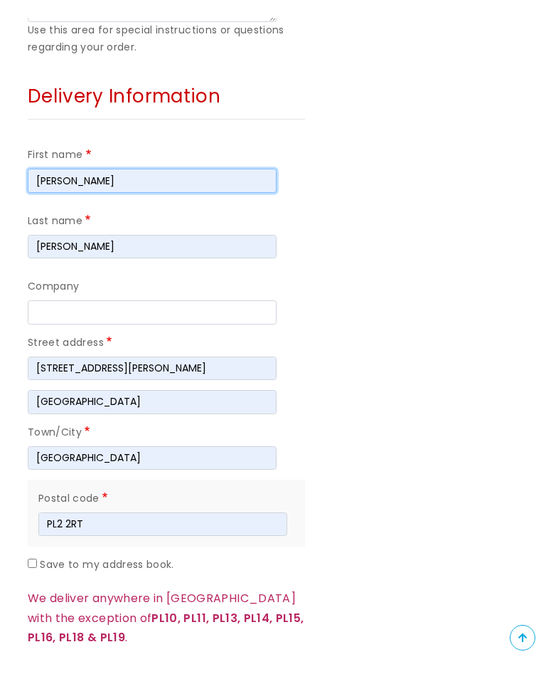
scroll to position [968, 0]
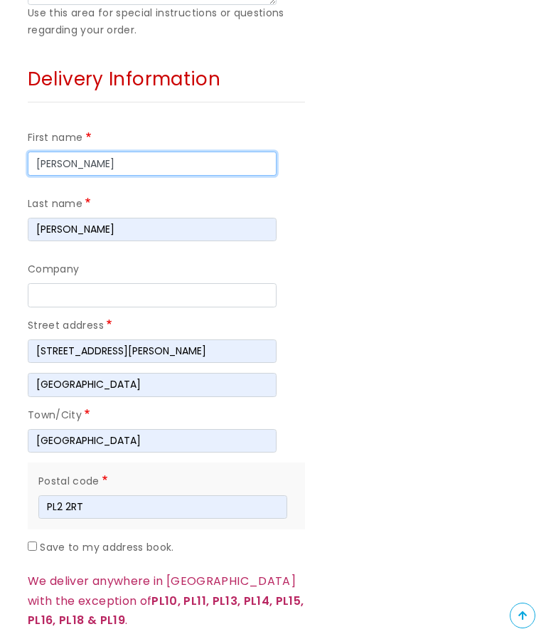
type input "J"
type input "[PERSON_NAME]"
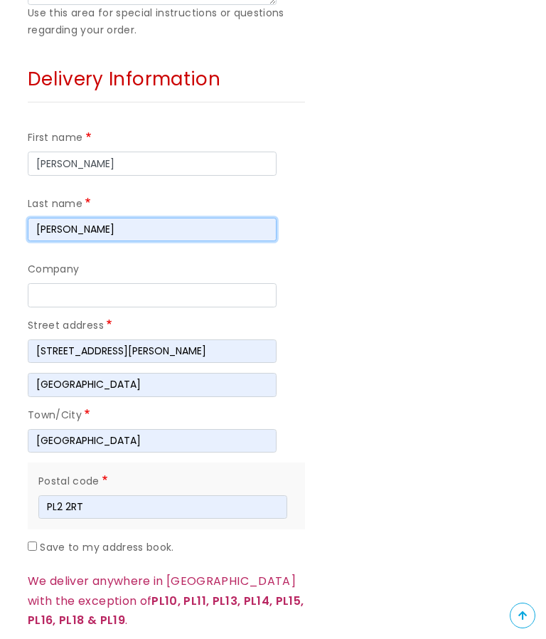
click at [89, 218] on input "[PERSON_NAME]" at bounding box center [152, 230] width 249 height 24
type input "[PERSON_NAME]"
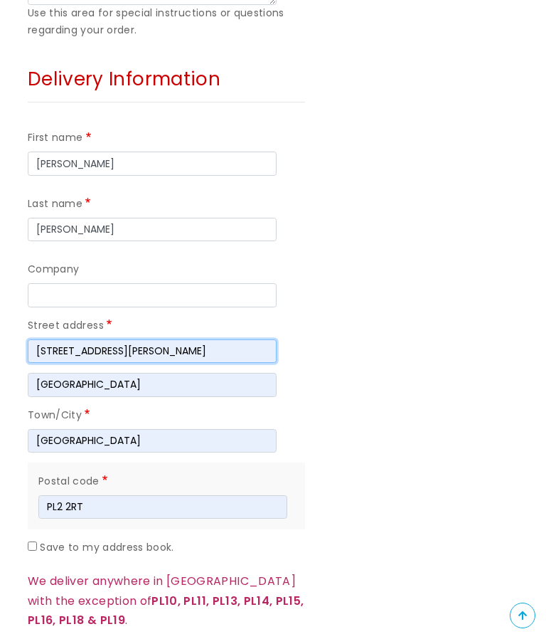
click at [139, 339] on input "[STREET_ADDRESS][PERSON_NAME]" at bounding box center [152, 351] width 249 height 24
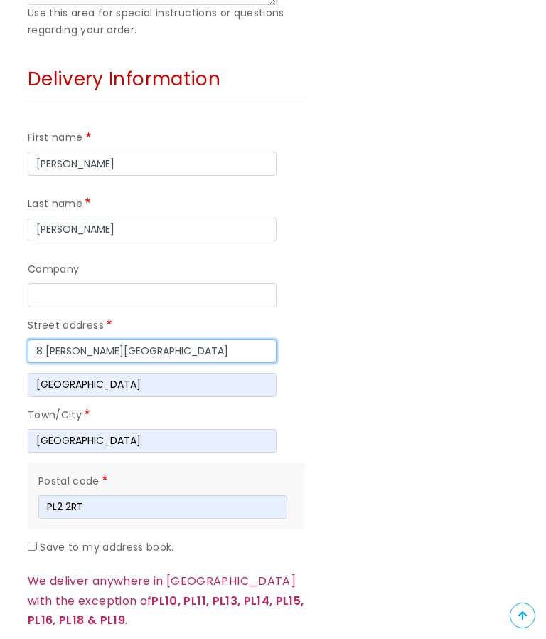
type input "[STREET_ADDRESS][PERSON_NAME]"
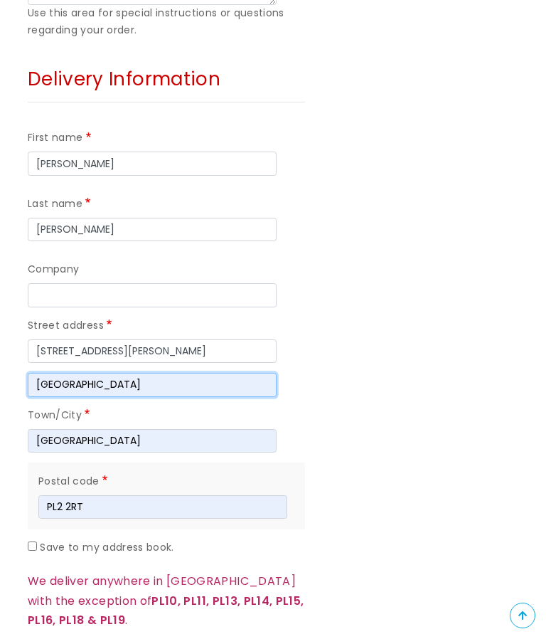
click at [110, 376] on input "[GEOGRAPHIC_DATA]" at bounding box center [152, 385] width 249 height 24
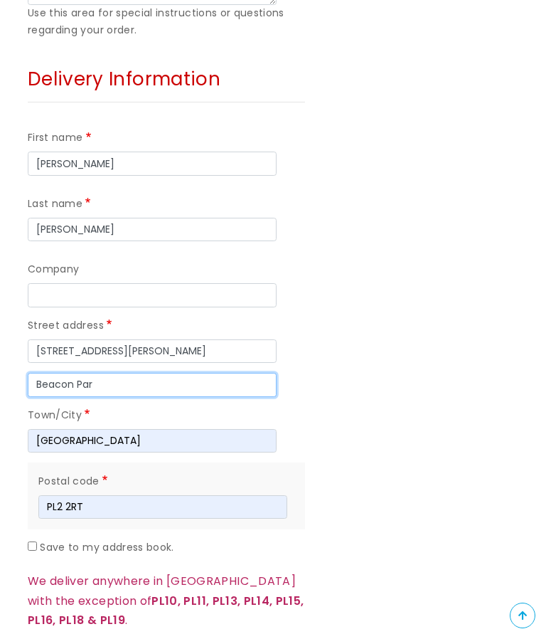
type input "[GEOGRAPHIC_DATA]"
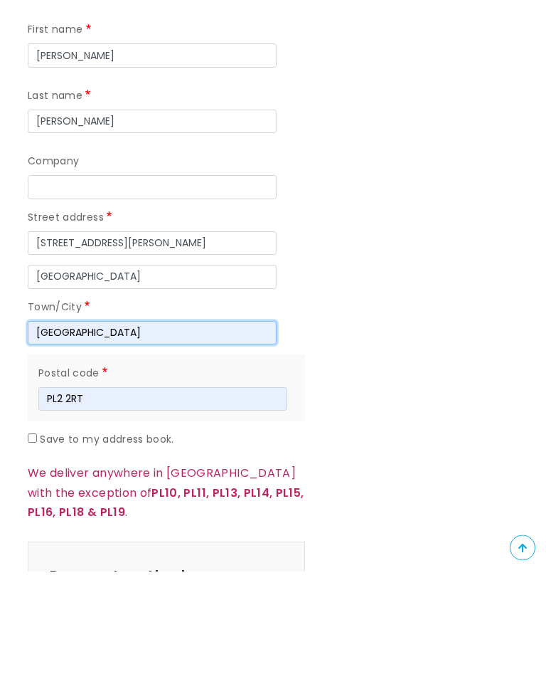
click at [105, 429] on input "[GEOGRAPHIC_DATA]" at bounding box center [152, 441] width 249 height 24
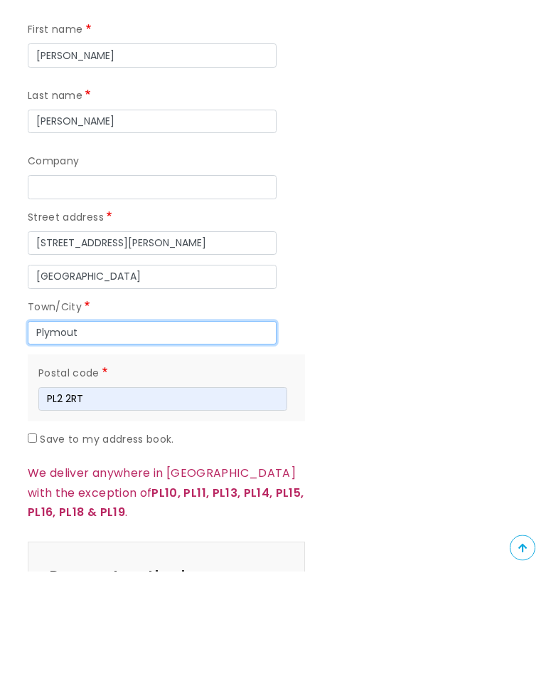
type input "[GEOGRAPHIC_DATA]"
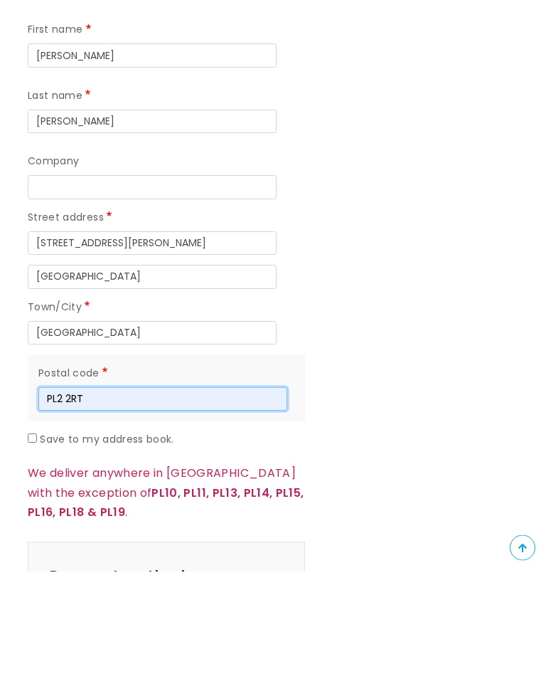
click at [95, 495] on input "PL2 2RT" at bounding box center [162, 507] width 249 height 24
type input "PL2 2RT"
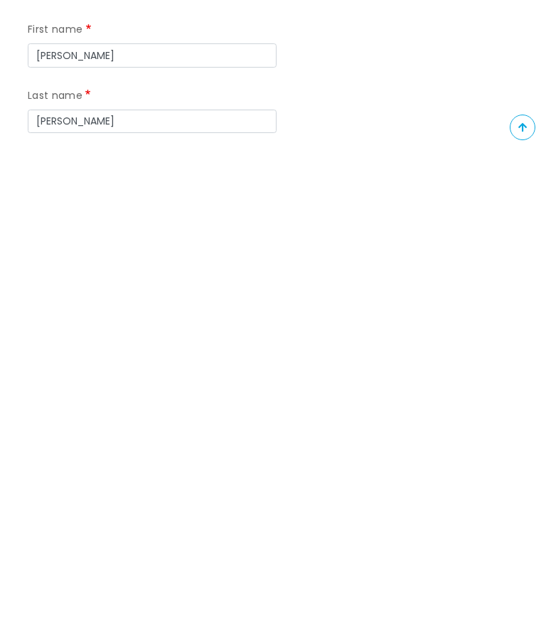
scroll to position [587, 0]
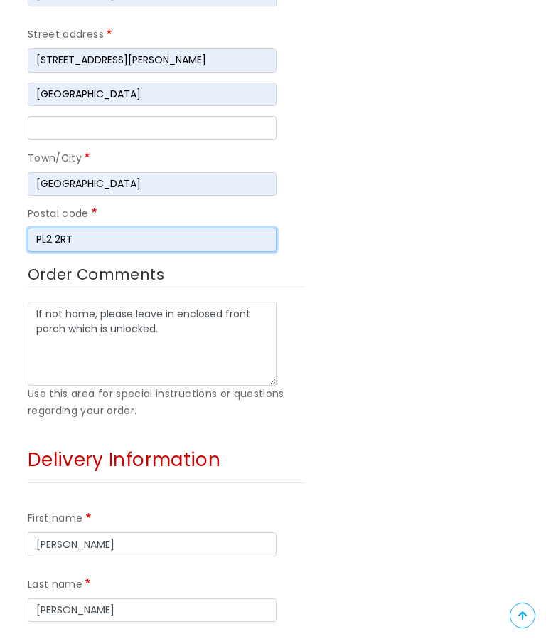
click at [85, 234] on input "PL2 2RT" at bounding box center [152, 240] width 249 height 24
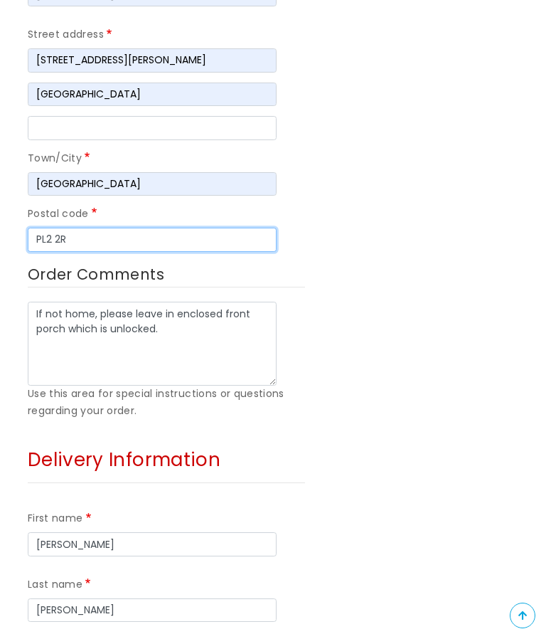
type input "PL2 2RT"
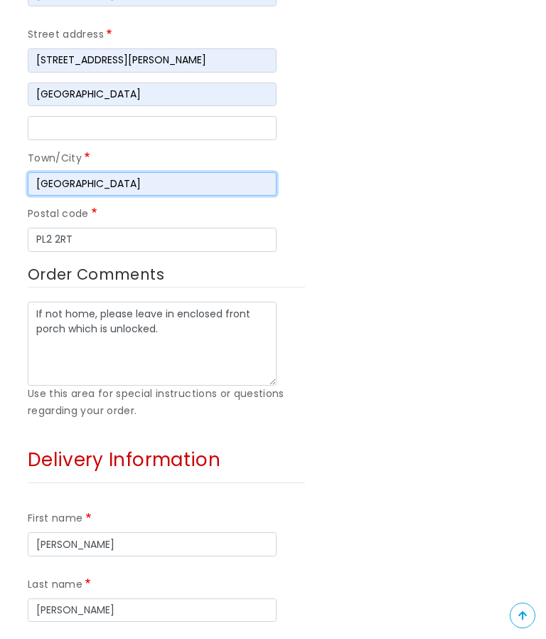
click at [98, 175] on input "[GEOGRAPHIC_DATA]" at bounding box center [152, 184] width 249 height 24
type input "[GEOGRAPHIC_DATA]"
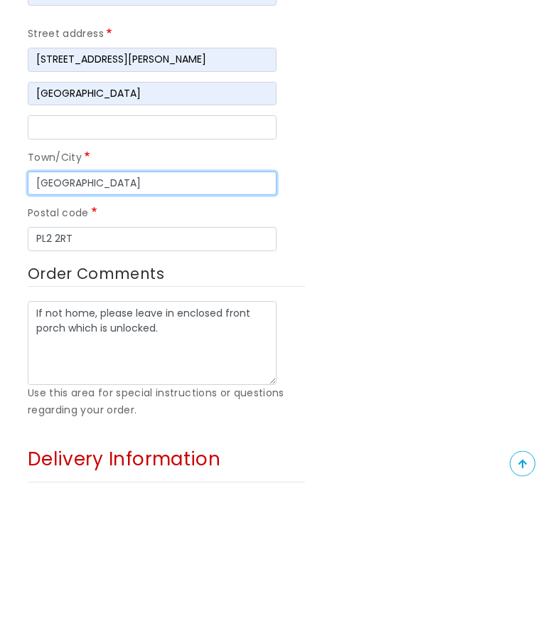
scroll to position [433, 0]
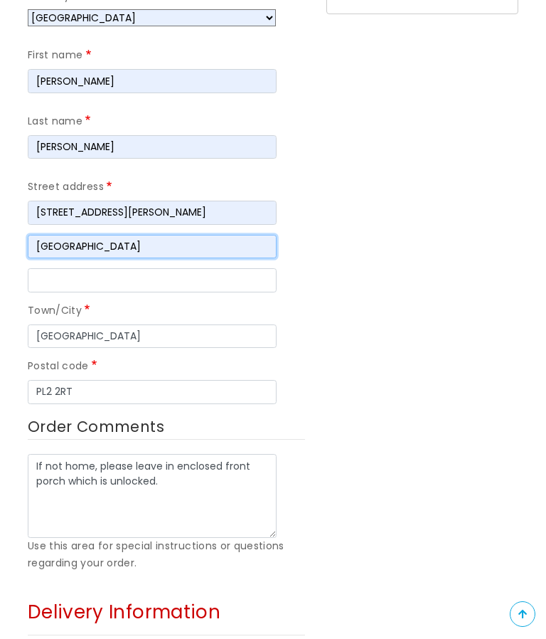
click at [106, 238] on input "[GEOGRAPHIC_DATA]" at bounding box center [152, 248] width 249 height 24
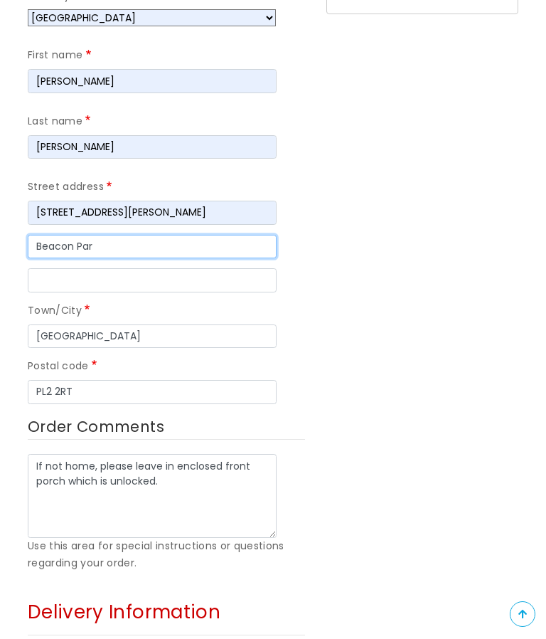
type input "[GEOGRAPHIC_DATA]"
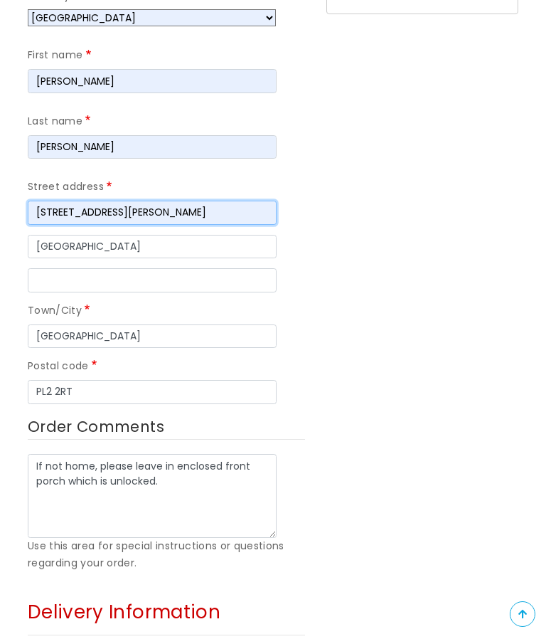
click at [147, 211] on input "[STREET_ADDRESS][PERSON_NAME]" at bounding box center [152, 214] width 249 height 24
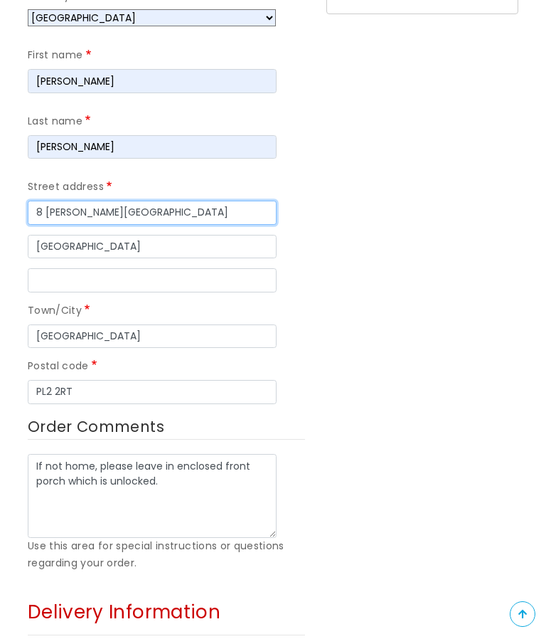
type input "[STREET_ADDRESS][PERSON_NAME]"
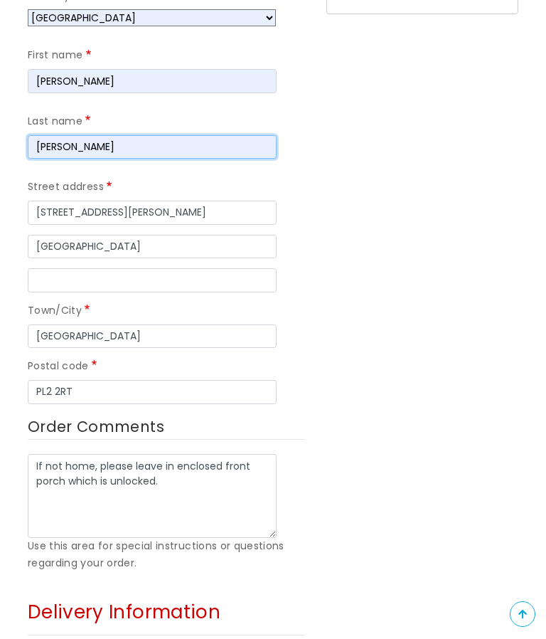
click at [87, 144] on input "[PERSON_NAME]" at bounding box center [152, 149] width 249 height 24
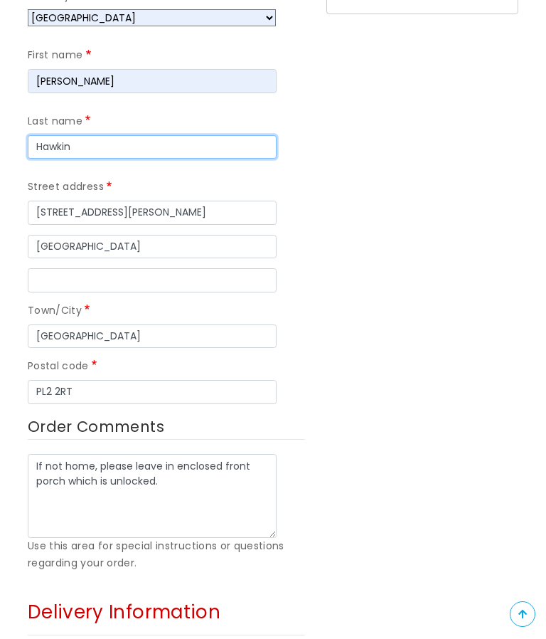
type input "[PERSON_NAME]"
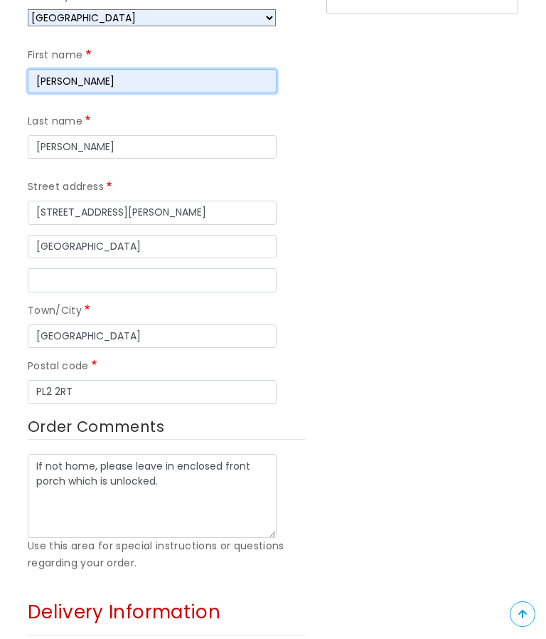
click at [92, 79] on input "[PERSON_NAME]" at bounding box center [152, 82] width 249 height 24
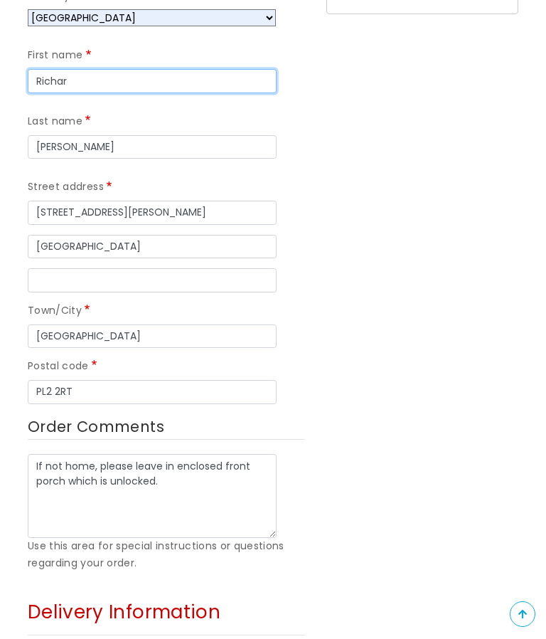
type input "[PERSON_NAME]"
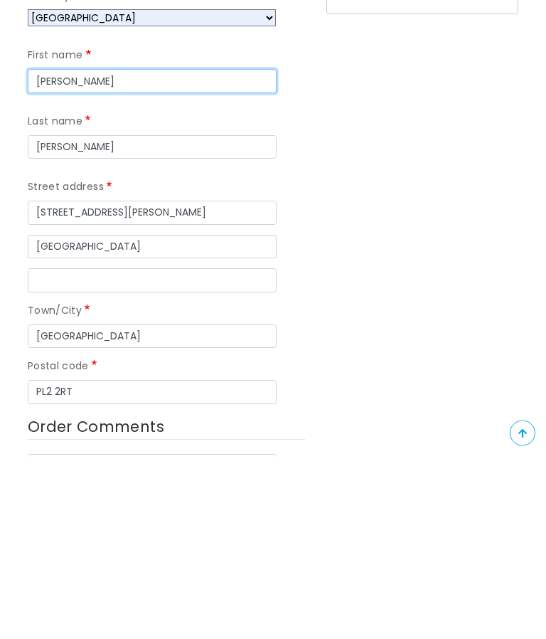
scroll to position [251, 0]
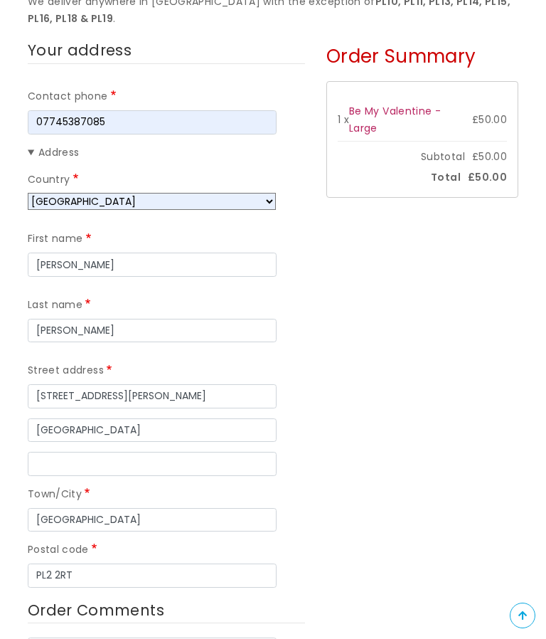
click at [115, 203] on select "[GEOGRAPHIC_DATA] [GEOGRAPHIC_DATA] [GEOGRAPHIC_DATA] [GEOGRAPHIC_DATA] [US_STA…" at bounding box center [152, 201] width 248 height 17
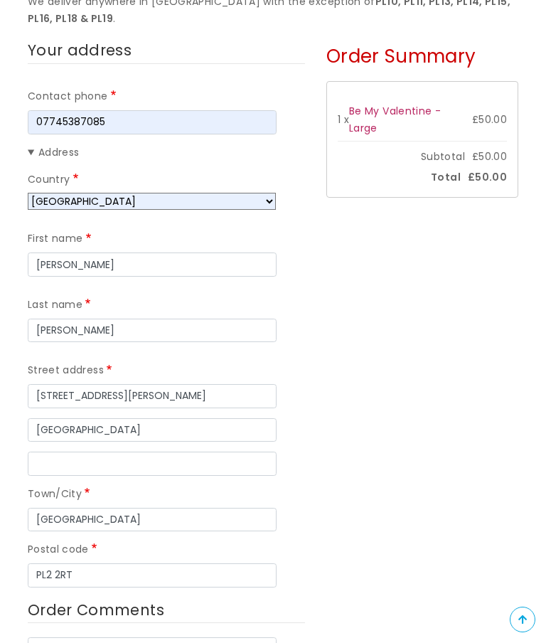
click at [142, 202] on select "[GEOGRAPHIC_DATA] [GEOGRAPHIC_DATA] [GEOGRAPHIC_DATA] [GEOGRAPHIC_DATA] [US_STA…" at bounding box center [152, 201] width 248 height 17
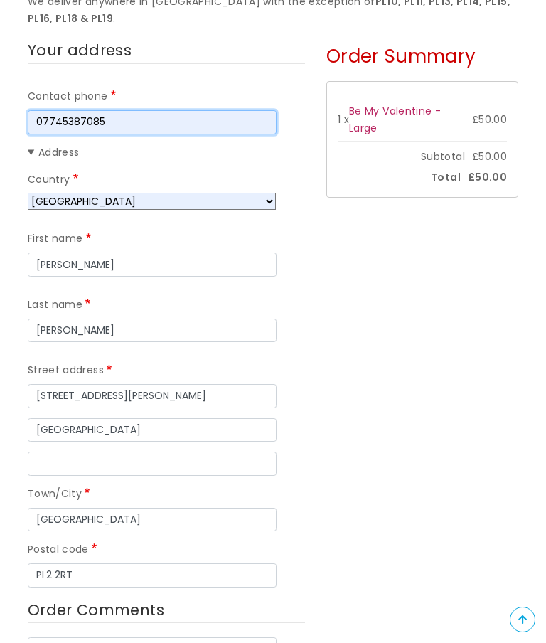
click at [120, 124] on input "07745387085" at bounding box center [152, 122] width 249 height 24
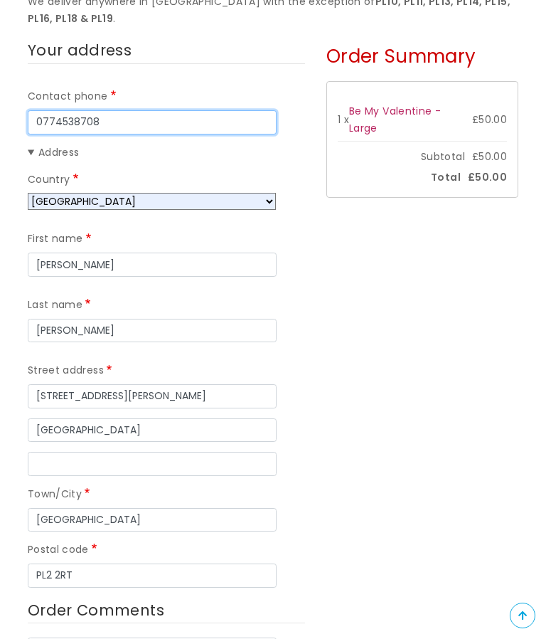
type input "07745387085"
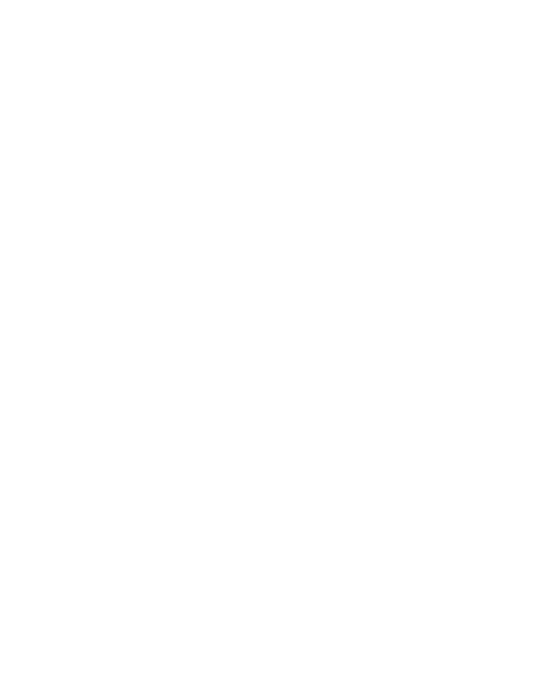
scroll to position [1293, 0]
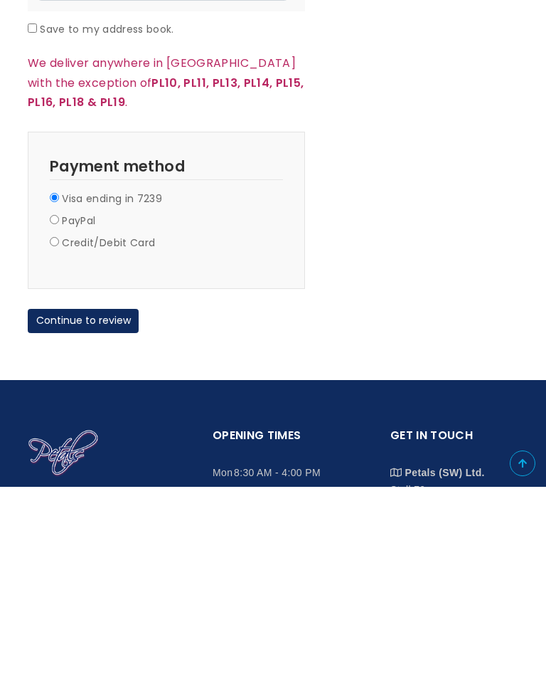
click at [75, 501] on button "Continue to review" at bounding box center [83, 513] width 111 height 24
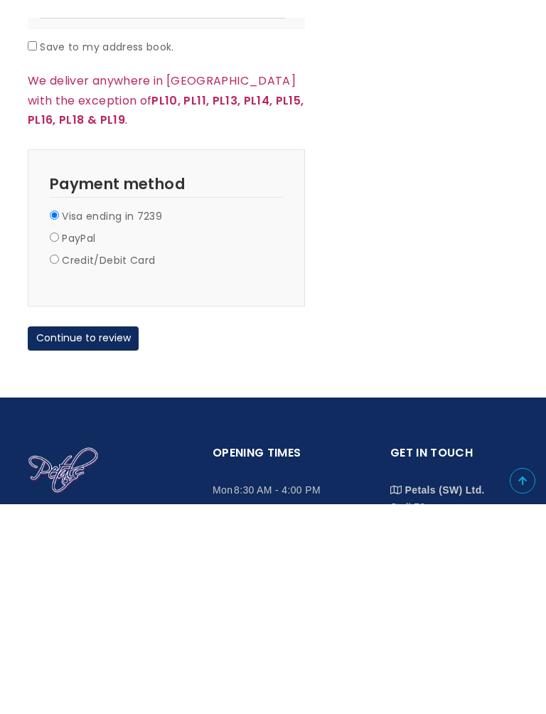
scroll to position [1486, 0]
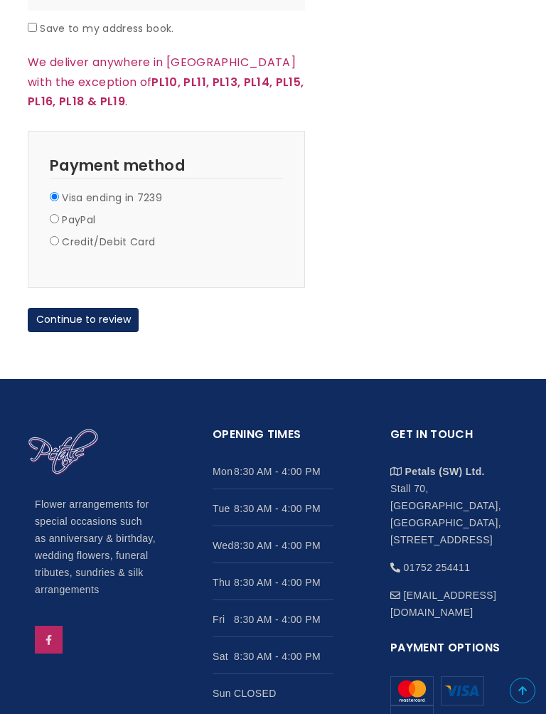
click at [78, 308] on button "Continue to review" at bounding box center [83, 320] width 111 height 24
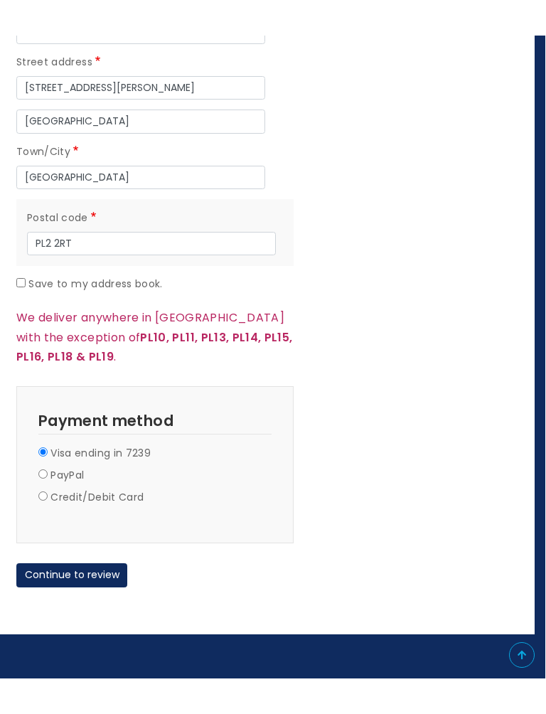
scroll to position [1265, 0]
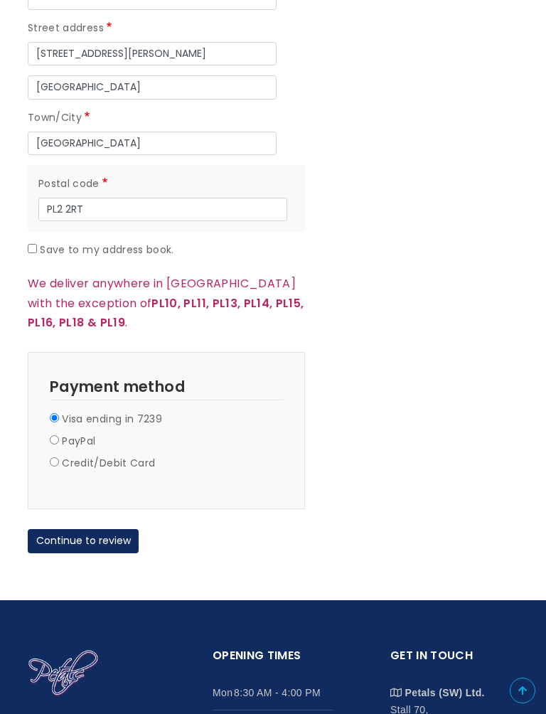
click at [49, 428] on fieldset "Payment Information Payment method Visa ending in 7239 PayPal Credit/Debit Card" at bounding box center [166, 430] width 277 height 157
click at [54, 435] on input "PayPal" at bounding box center [54, 439] width 9 height 9
radio input "true"
click at [54, 413] on input "Visa ending in 7239" at bounding box center [54, 417] width 9 height 9
radio input "true"
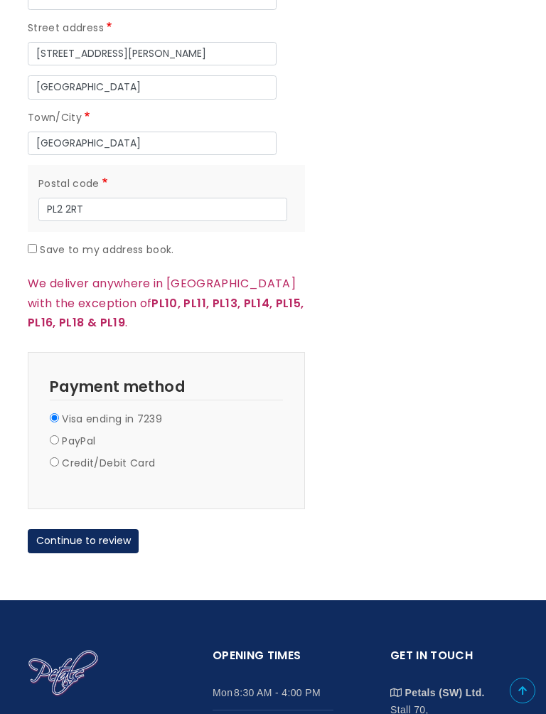
click at [78, 529] on button "Continue to review" at bounding box center [83, 541] width 111 height 24
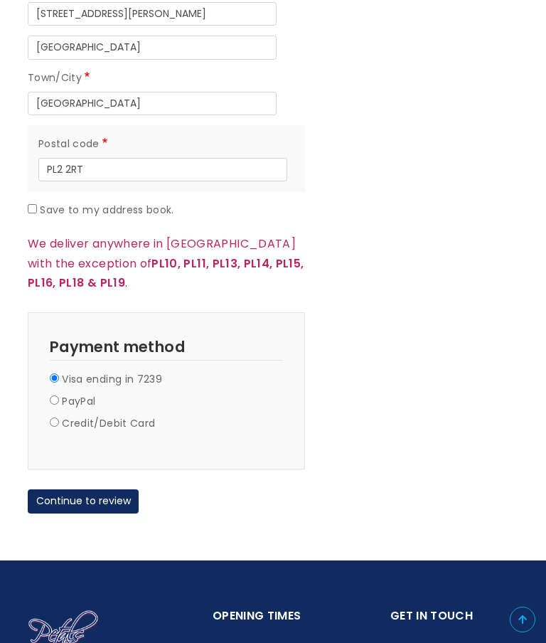
scroll to position [1298, 0]
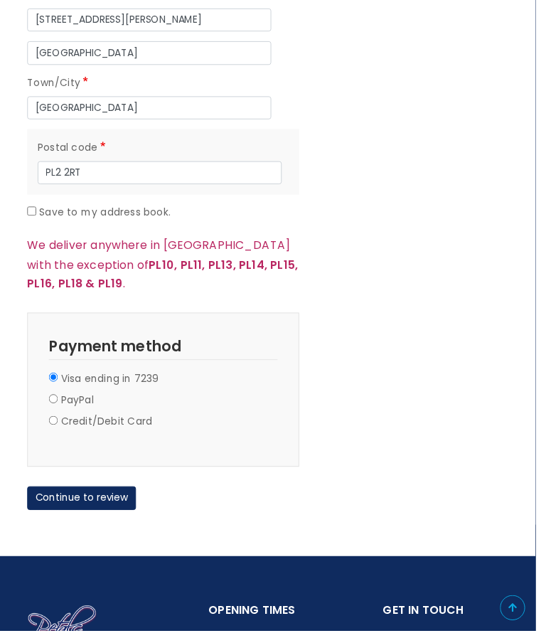
click at [85, 496] on button "Continue to review" at bounding box center [83, 508] width 111 height 24
click at [82, 496] on button "Continue to review" at bounding box center [83, 508] width 111 height 24
click at [83, 499] on button "Continue to review" at bounding box center [83, 508] width 111 height 24
click at [84, 496] on button "Continue to review" at bounding box center [83, 508] width 111 height 24
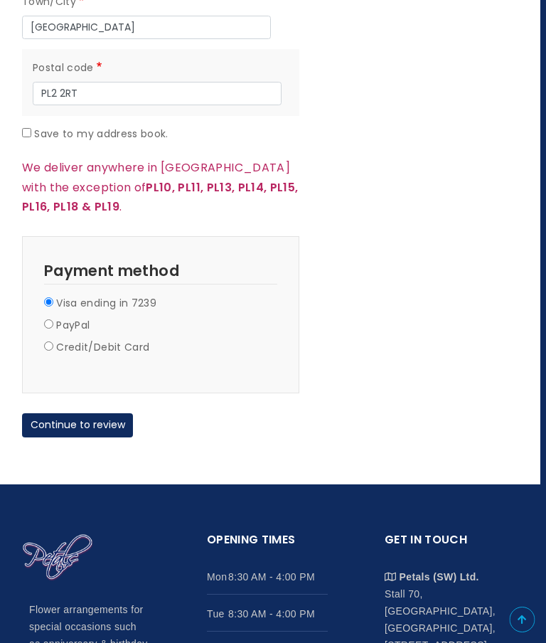
scroll to position [1438, 5]
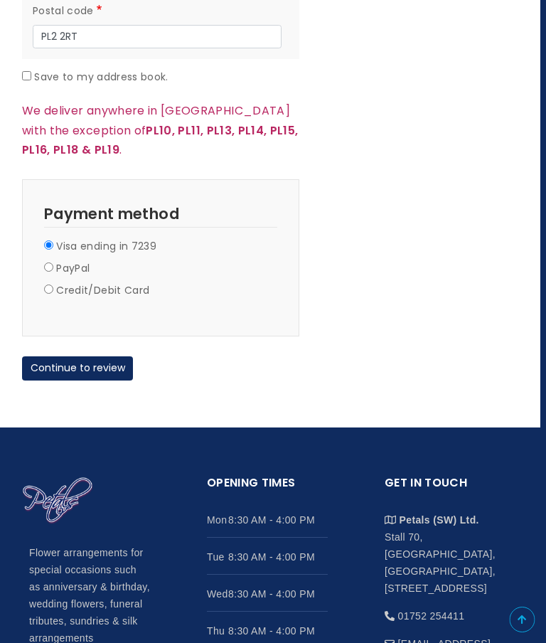
click at [74, 356] on button "Continue to review" at bounding box center [78, 368] width 111 height 24
